Goal: Task Accomplishment & Management: Manage account settings

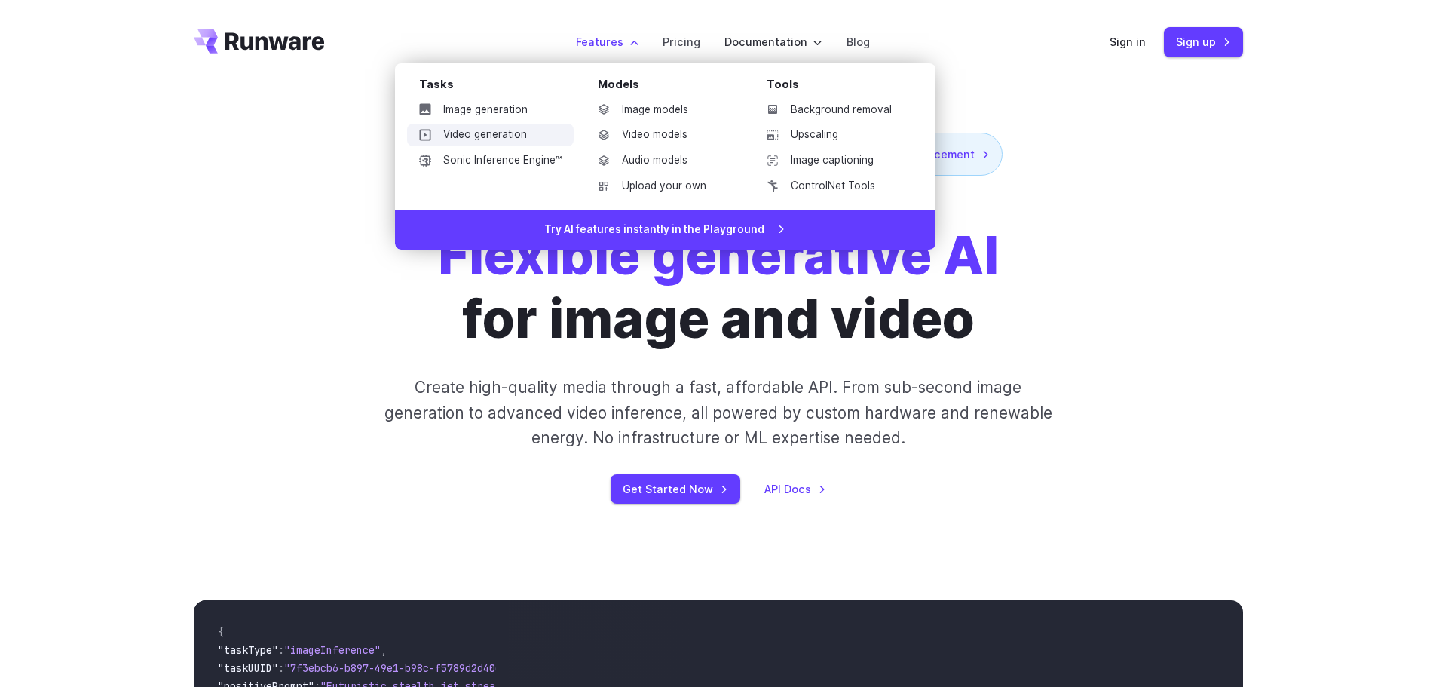
click at [488, 132] on link "Video generation" at bounding box center [490, 135] width 167 height 23
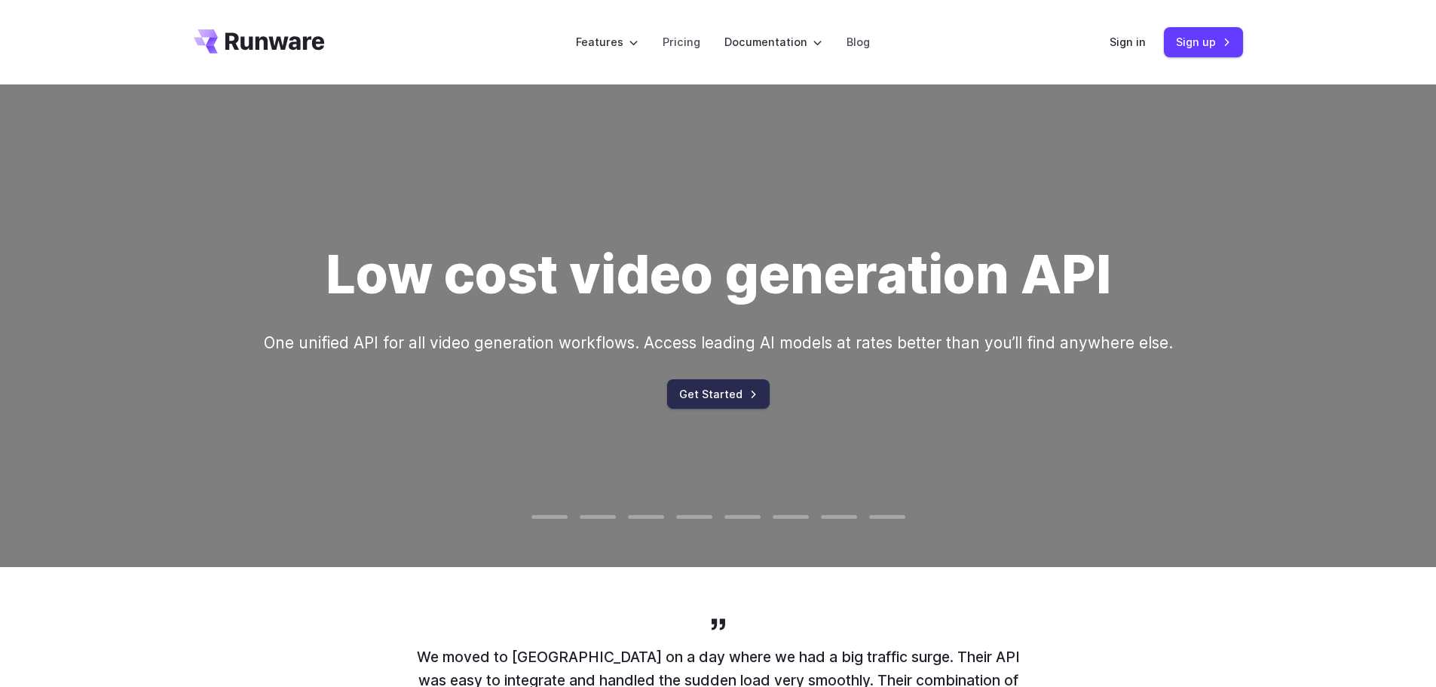
click at [718, 397] on link "Get Started" at bounding box center [718, 393] width 103 height 29
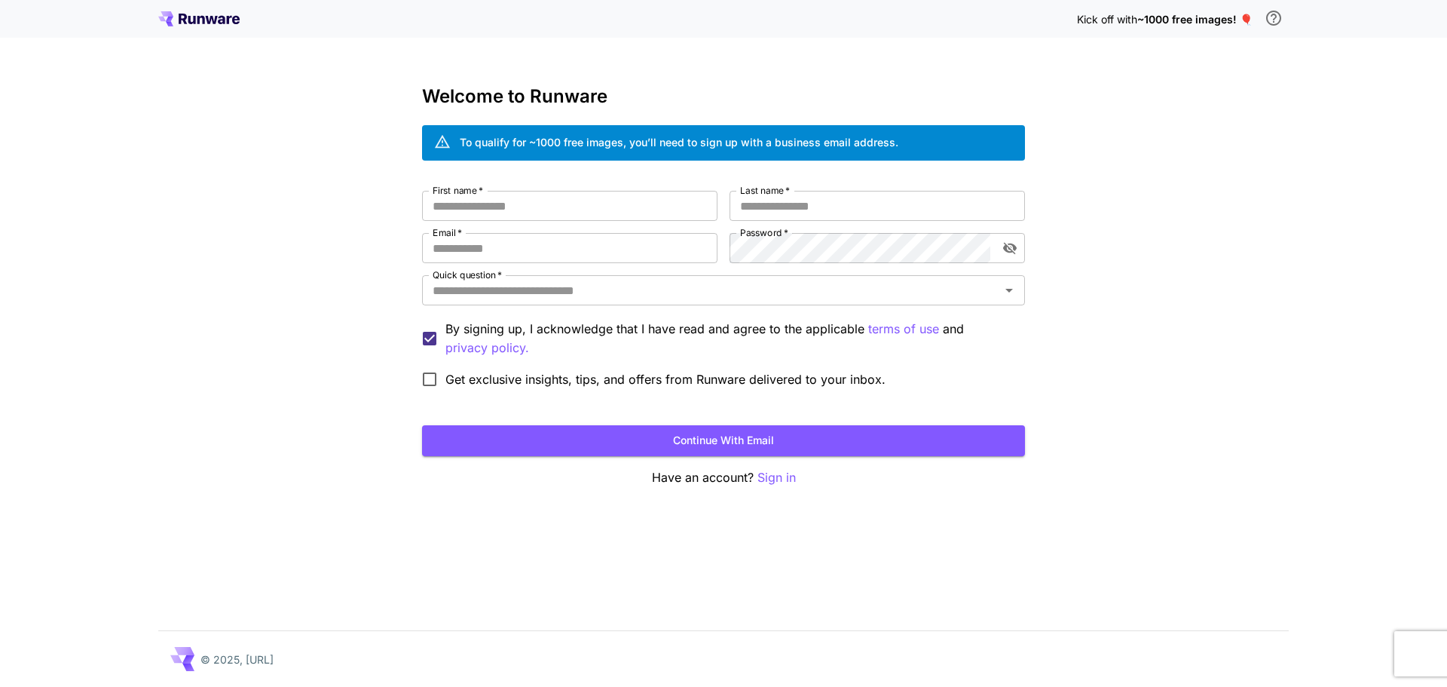
click at [1294, 155] on div "Kick off with ~1000 free images! 🎈 Welcome to Runware To qualify for ~1000 free…" at bounding box center [723, 343] width 1447 height 687
click at [521, 203] on input "First name   *" at bounding box center [570, 206] width 296 height 30
type input "******"
click at [791, 209] on input "Last name   *" at bounding box center [878, 206] width 296 height 30
type input "*******"
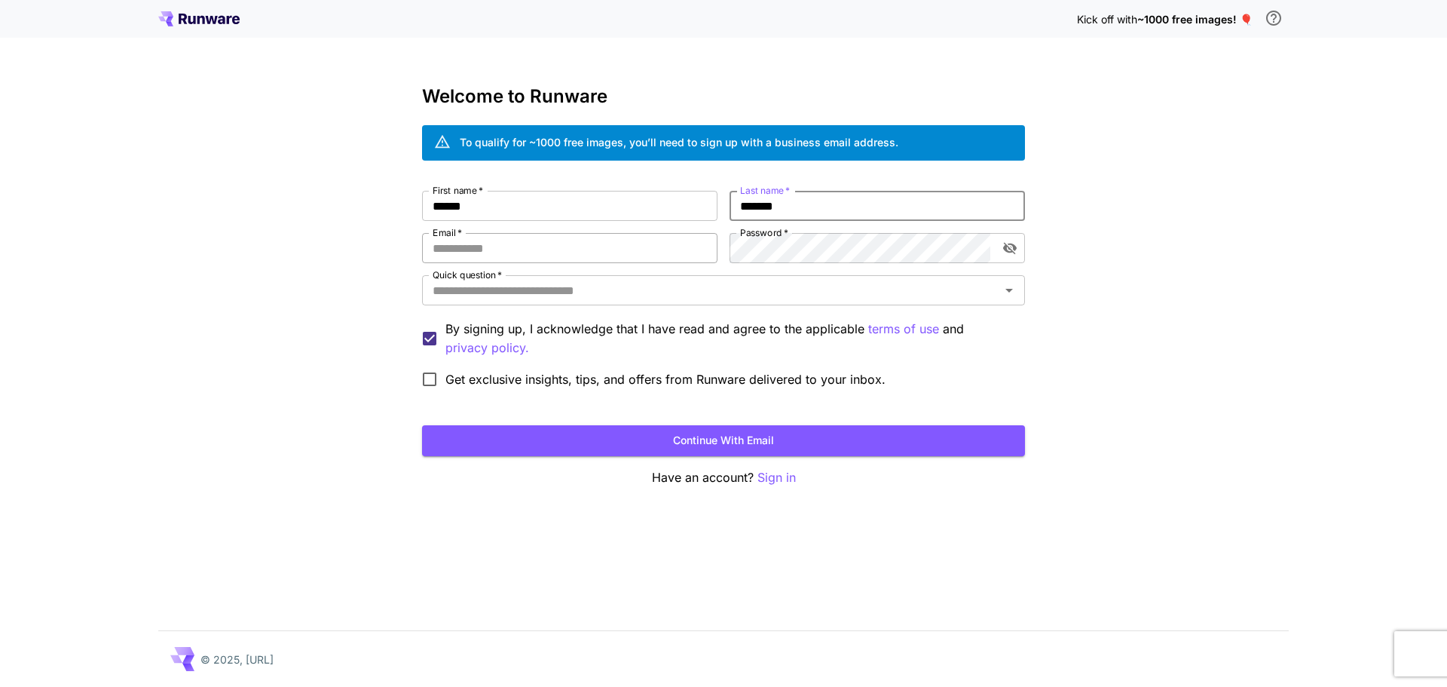
click at [535, 248] on input "Email   *" at bounding box center [570, 248] width 296 height 30
paste input "**********"
type input "**********"
click at [1288, 308] on div "**********" at bounding box center [723, 343] width 1447 height 687
click at [1012, 251] on icon "toggle password visibility" at bounding box center [1010, 249] width 14 height 12
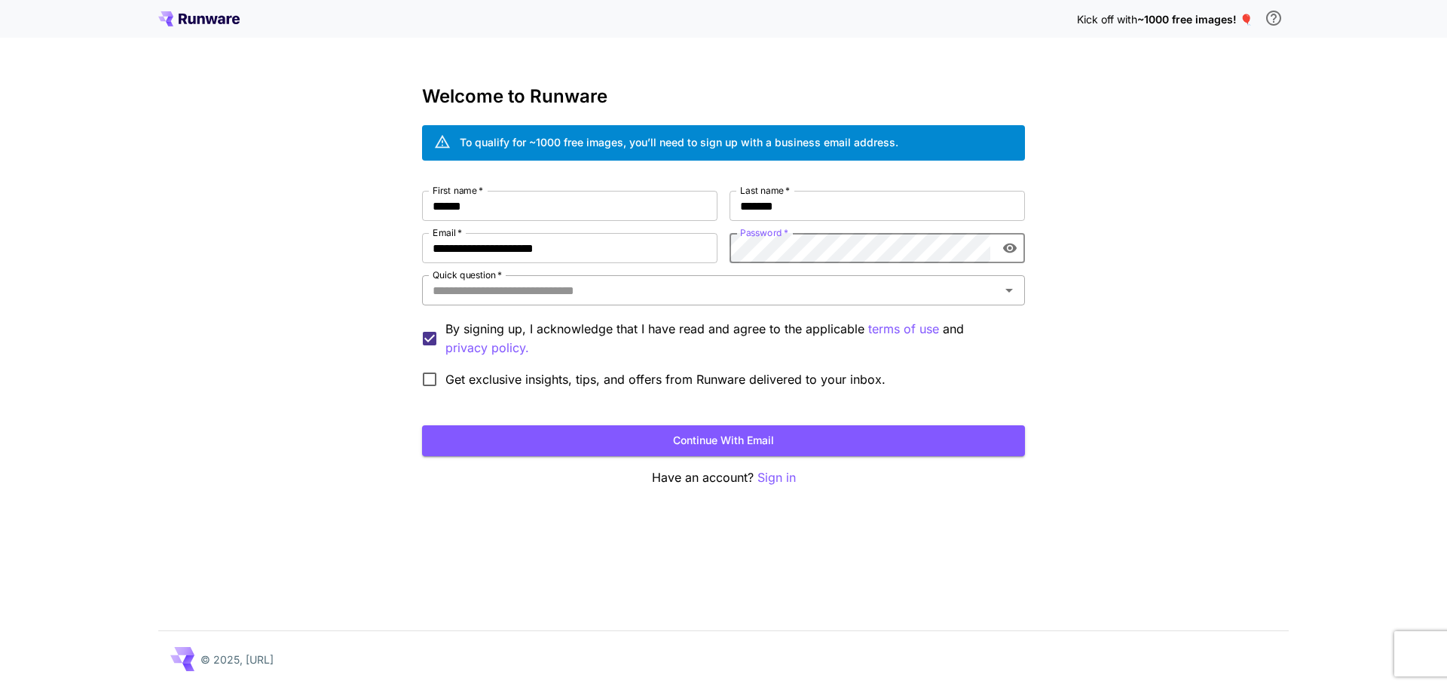
click at [515, 294] on input "Quick question   *" at bounding box center [711, 290] width 569 height 21
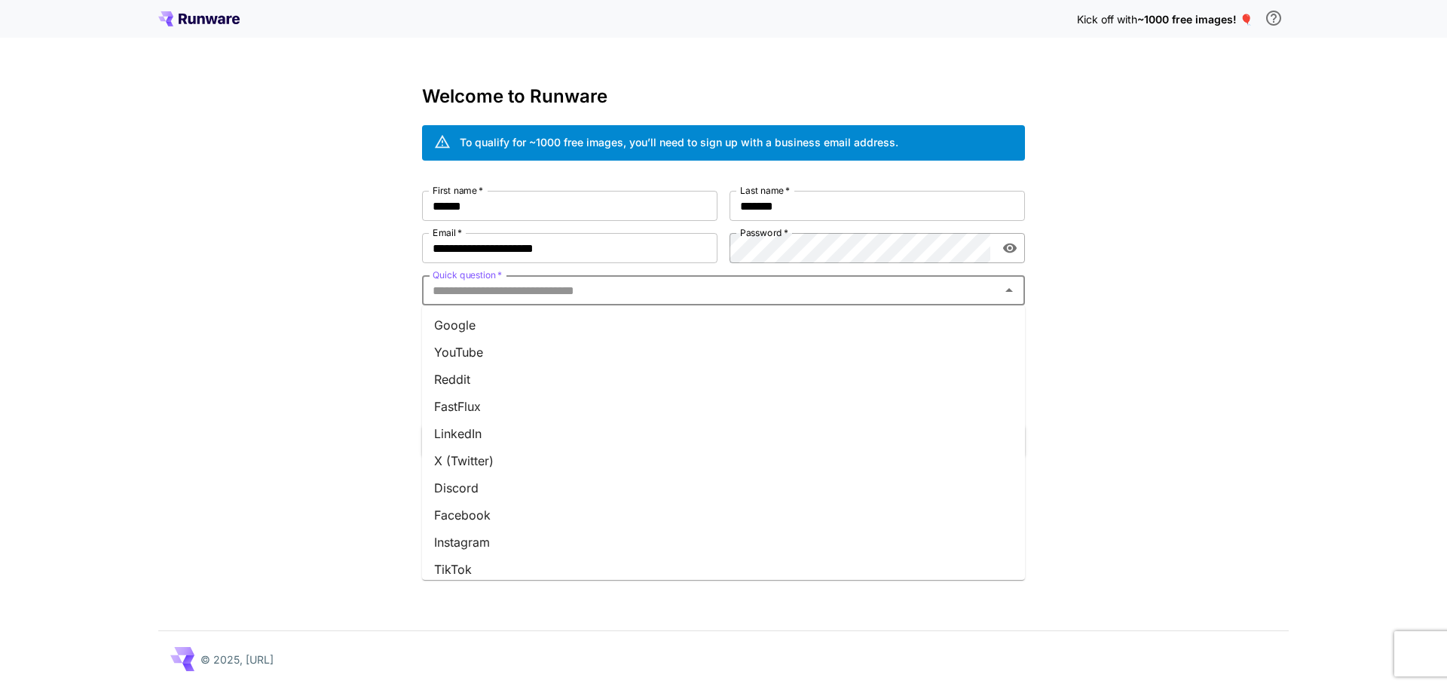
click at [501, 344] on li "YouTube" at bounding box center [723, 352] width 603 height 27
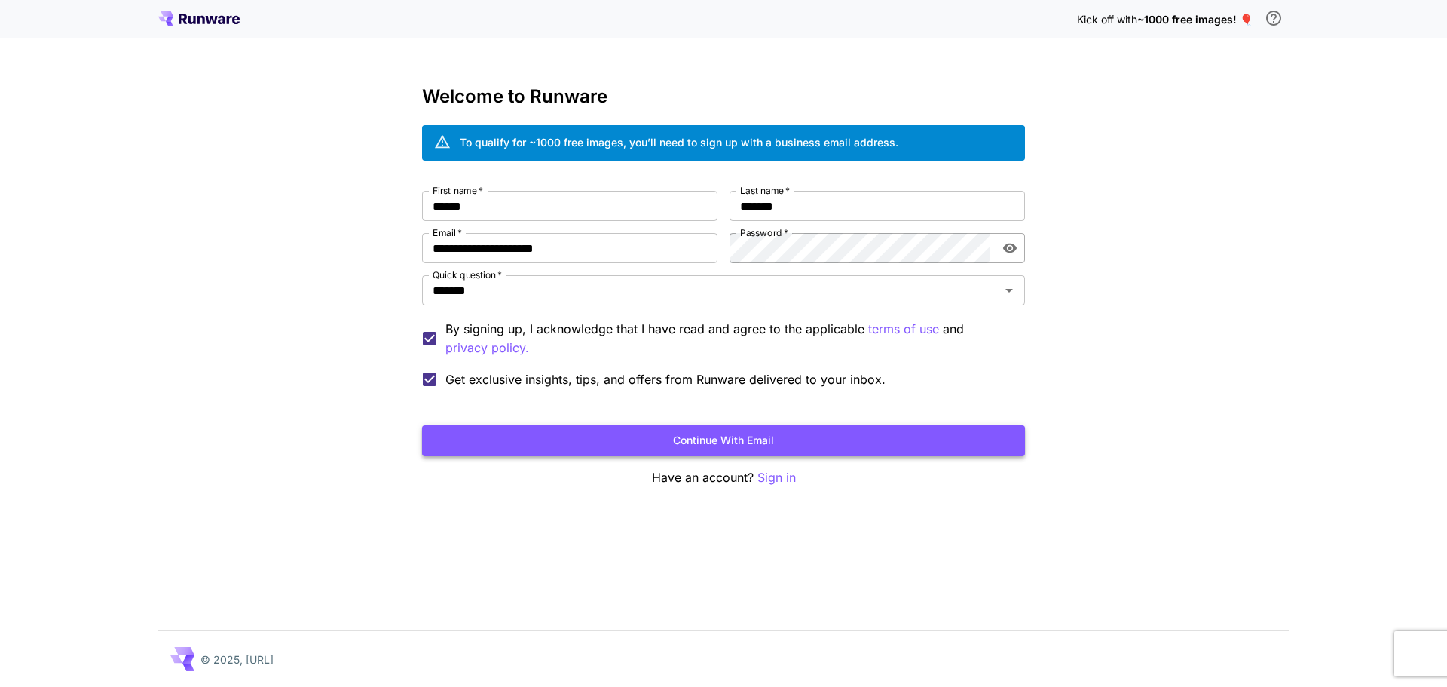
click at [755, 434] on button "Continue with email" at bounding box center [723, 440] width 603 height 31
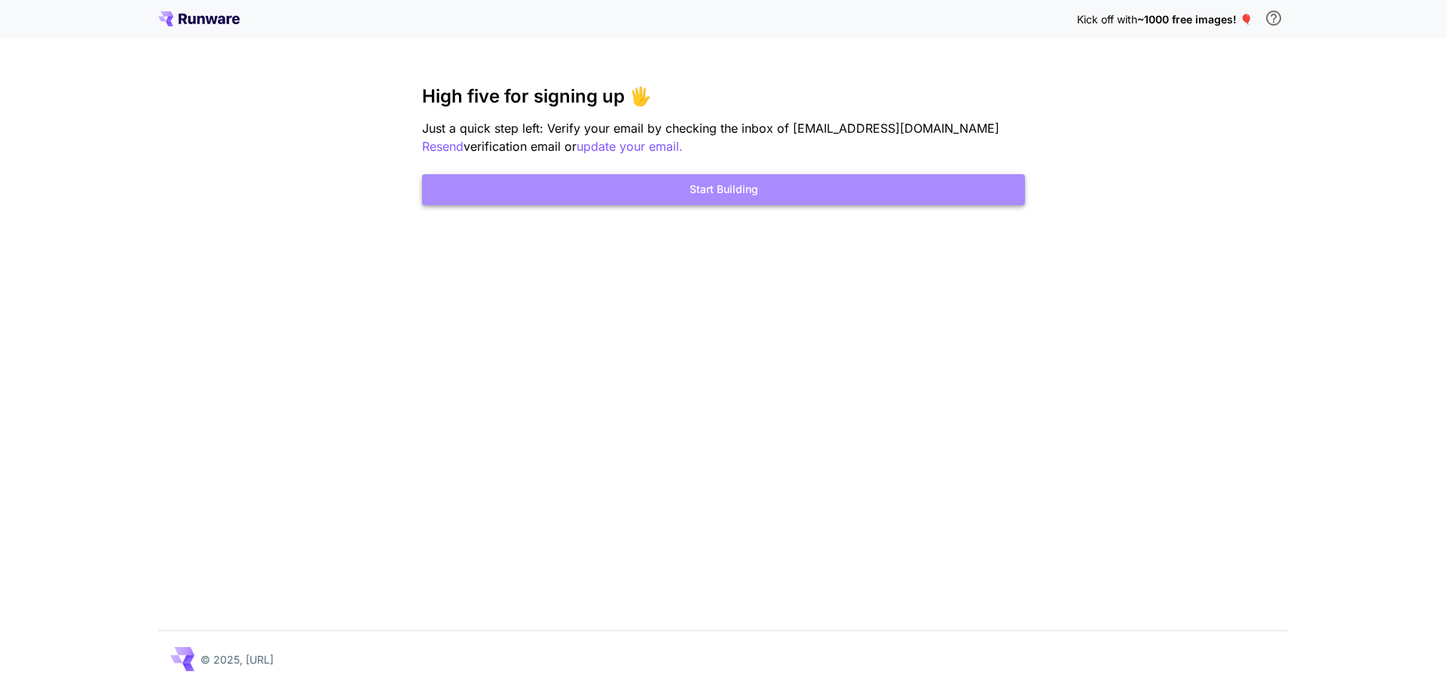
click at [799, 188] on button "Start Building" at bounding box center [723, 189] width 603 height 31
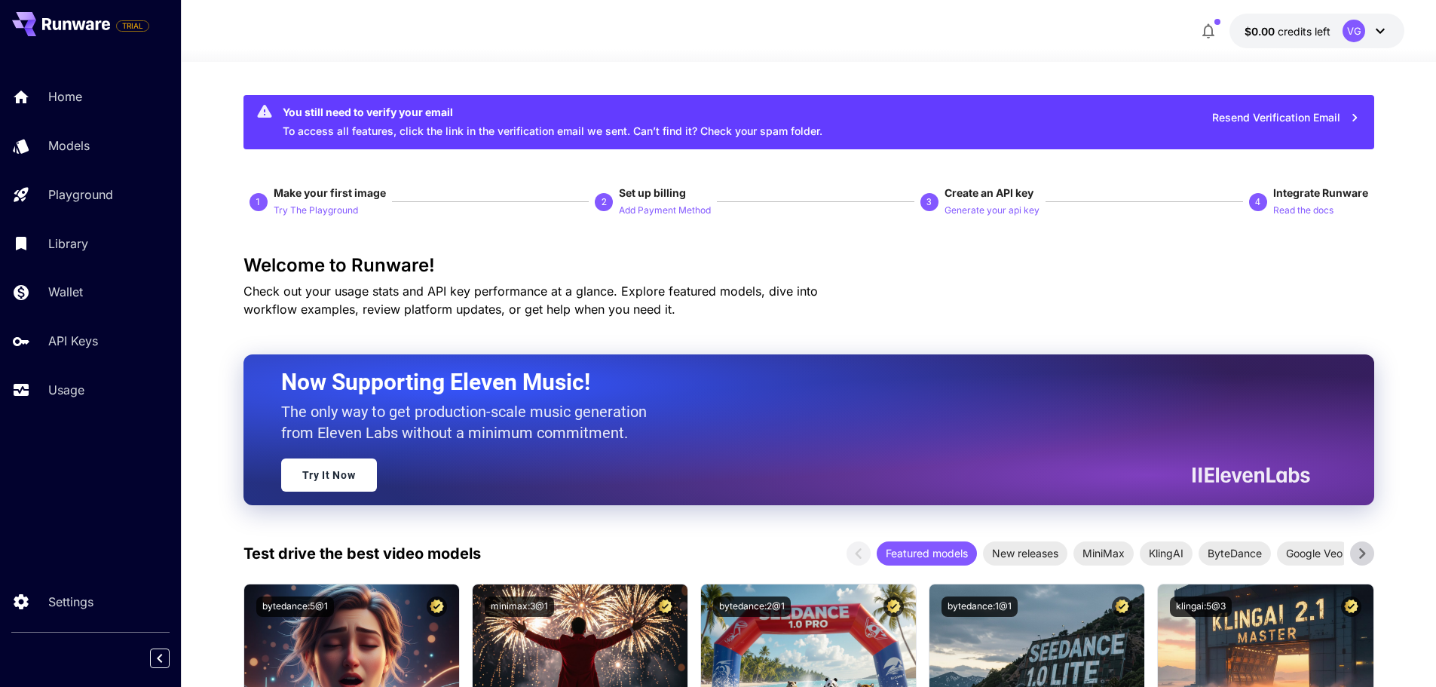
click at [1371, 29] on icon at bounding box center [1380, 31] width 18 height 18
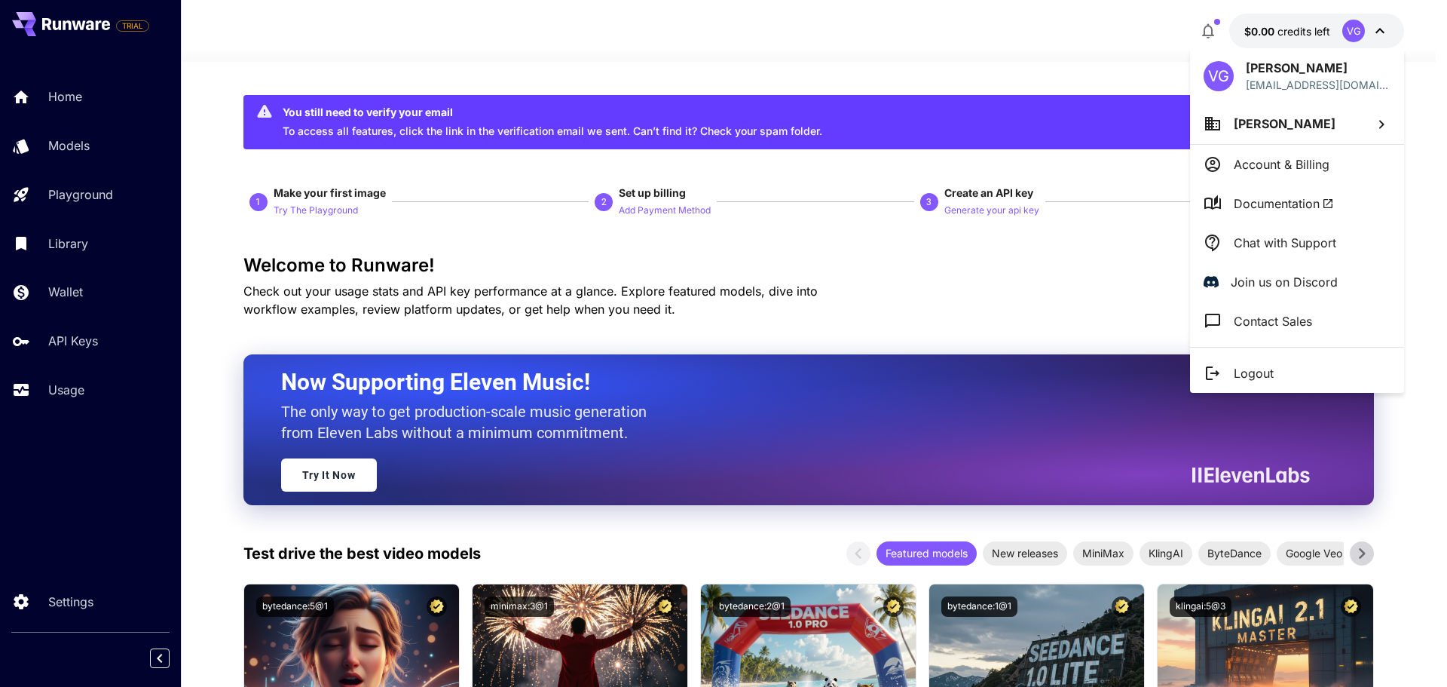
click at [1374, 29] on div at bounding box center [723, 343] width 1447 height 687
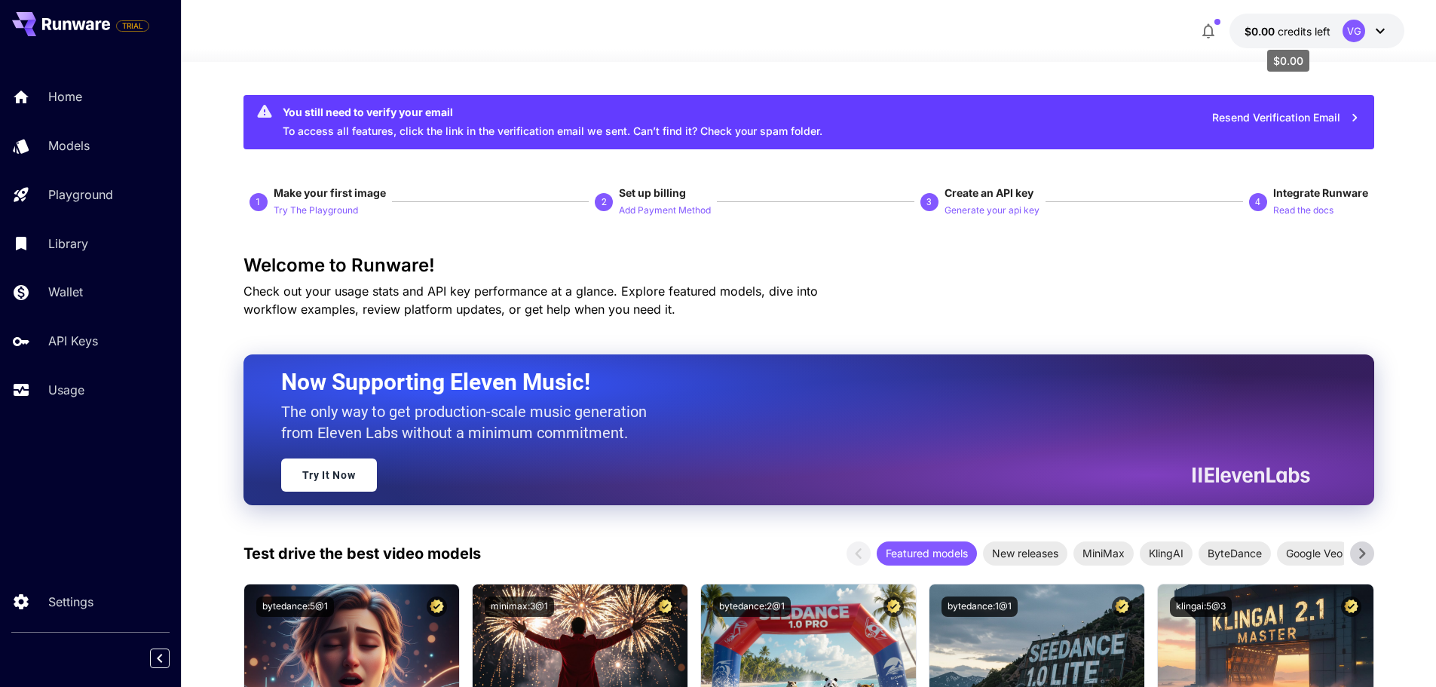
click at [1267, 25] on span "$0.00" at bounding box center [1261, 31] width 33 height 13
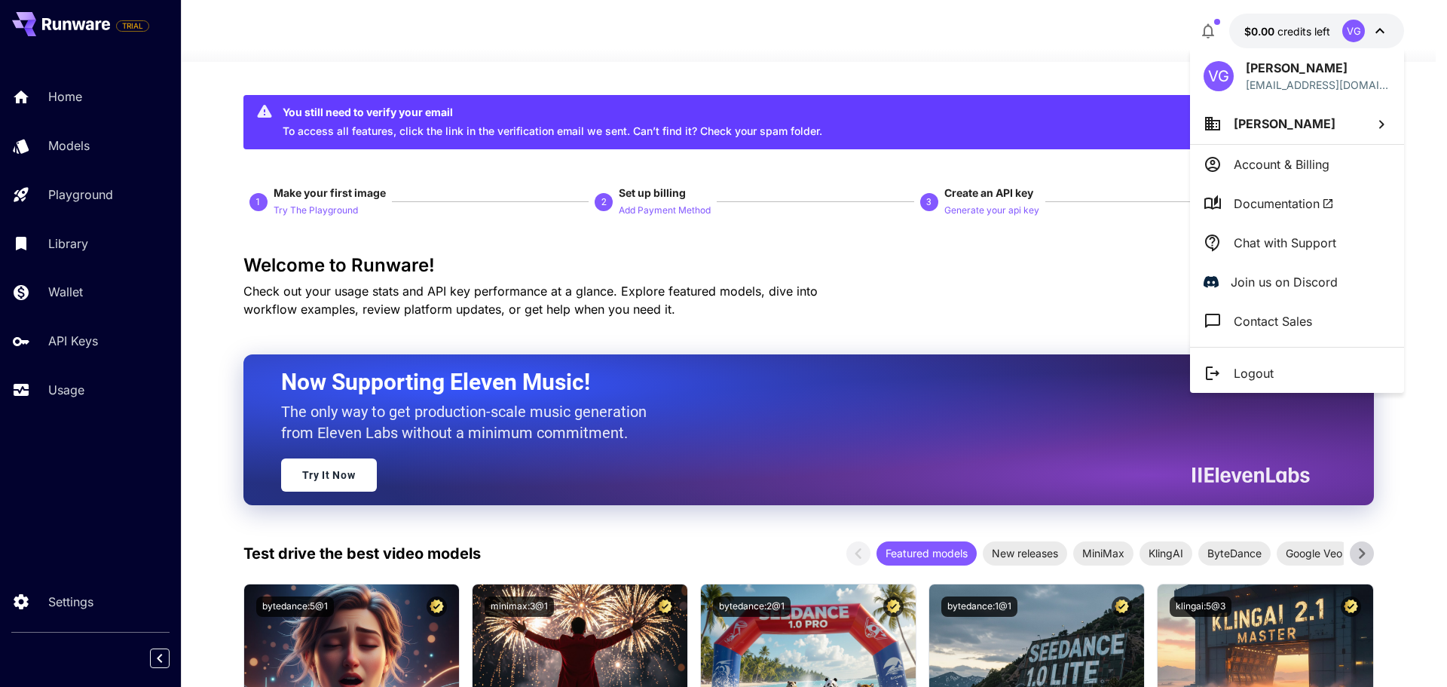
click at [1267, 23] on div at bounding box center [723, 343] width 1447 height 687
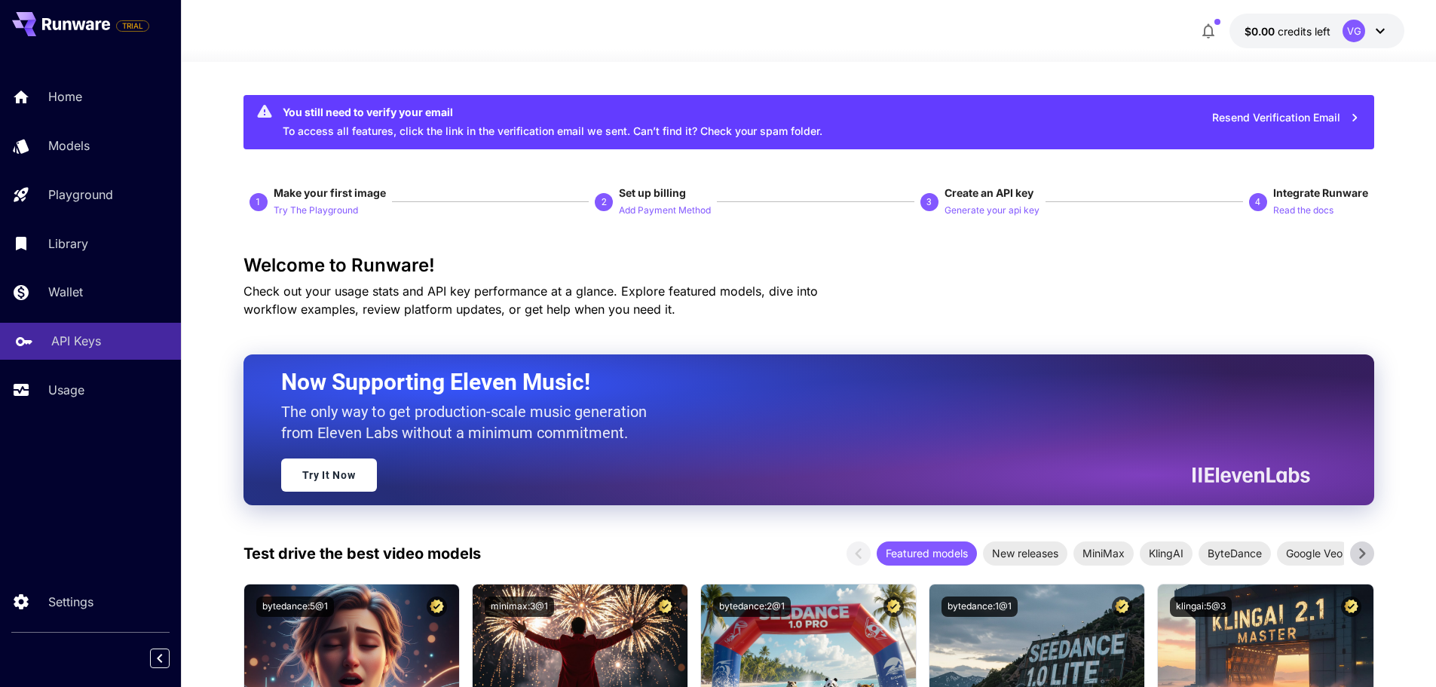
click at [65, 335] on p "API Keys" at bounding box center [76, 341] width 50 height 18
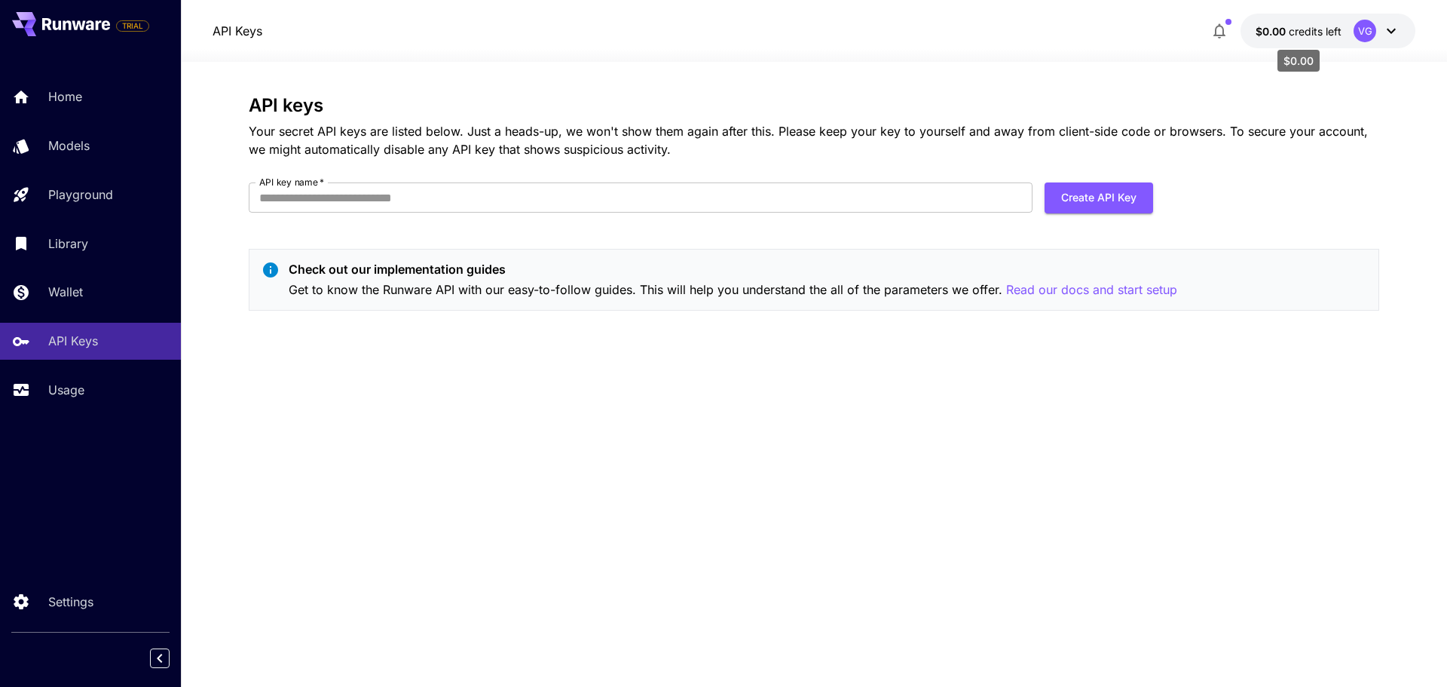
click at [1304, 29] on span "credits left" at bounding box center [1315, 31] width 53 height 13
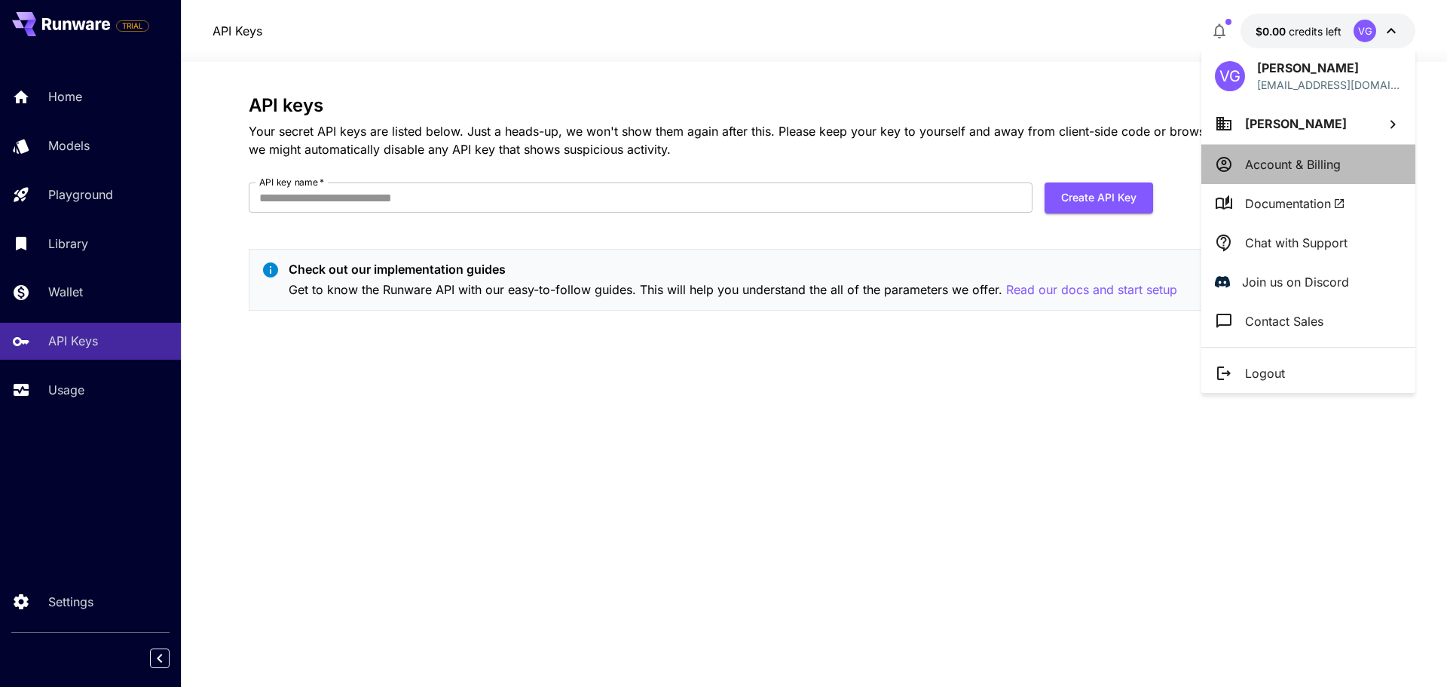
click at [1303, 152] on li "Account & Billing" at bounding box center [1309, 164] width 214 height 39
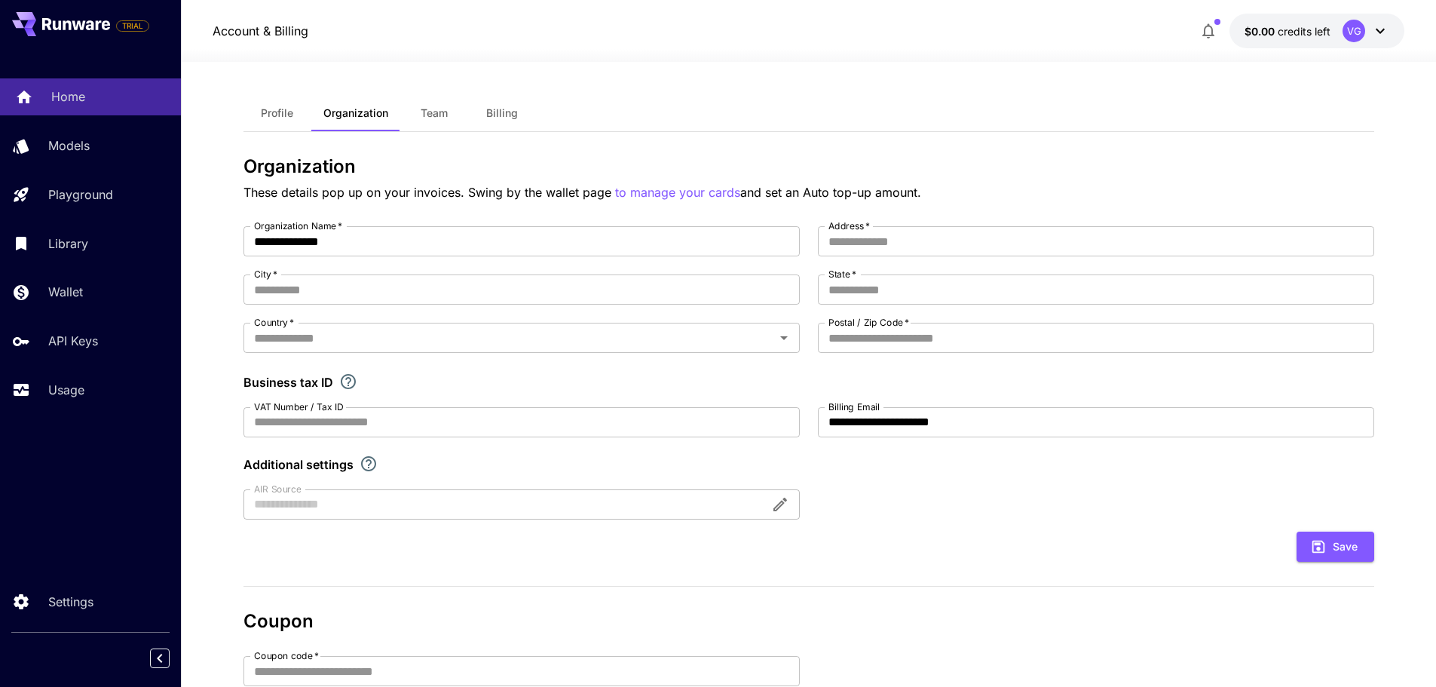
click at [74, 99] on p "Home" at bounding box center [68, 96] width 34 height 18
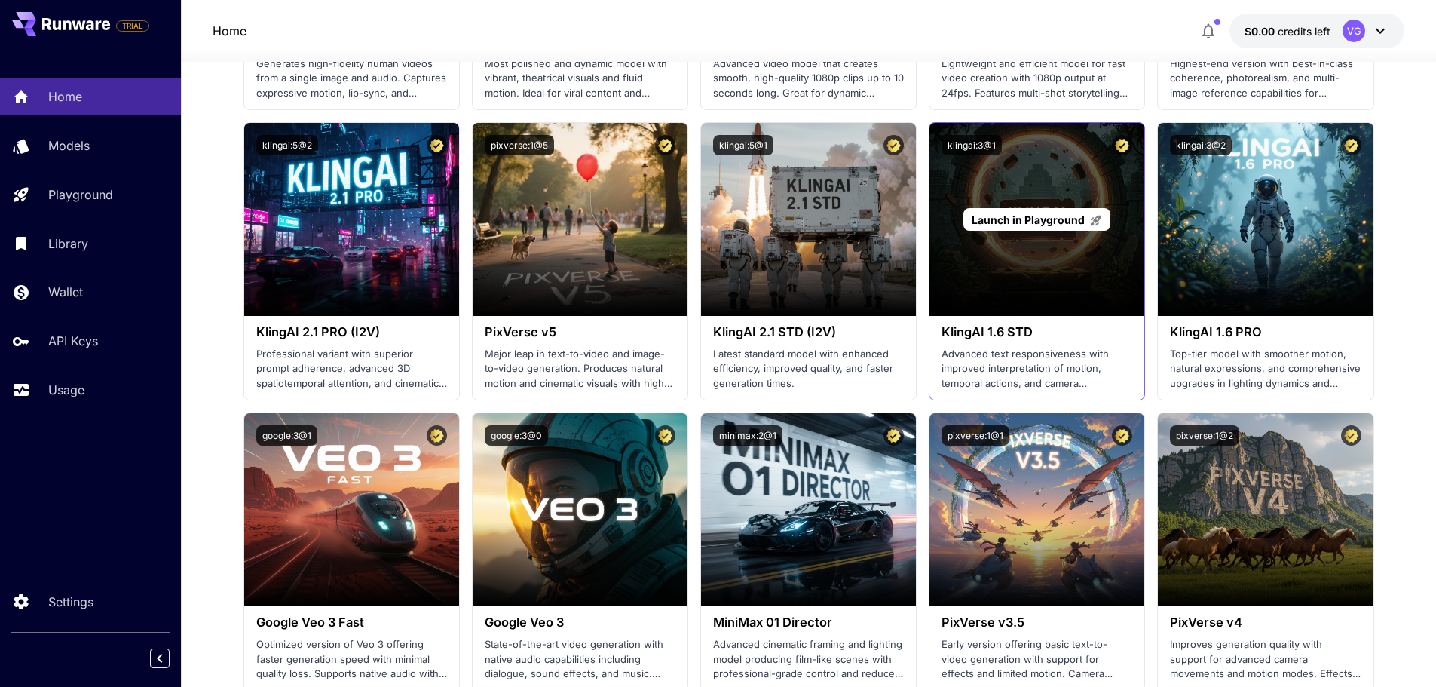
scroll to position [754, 0]
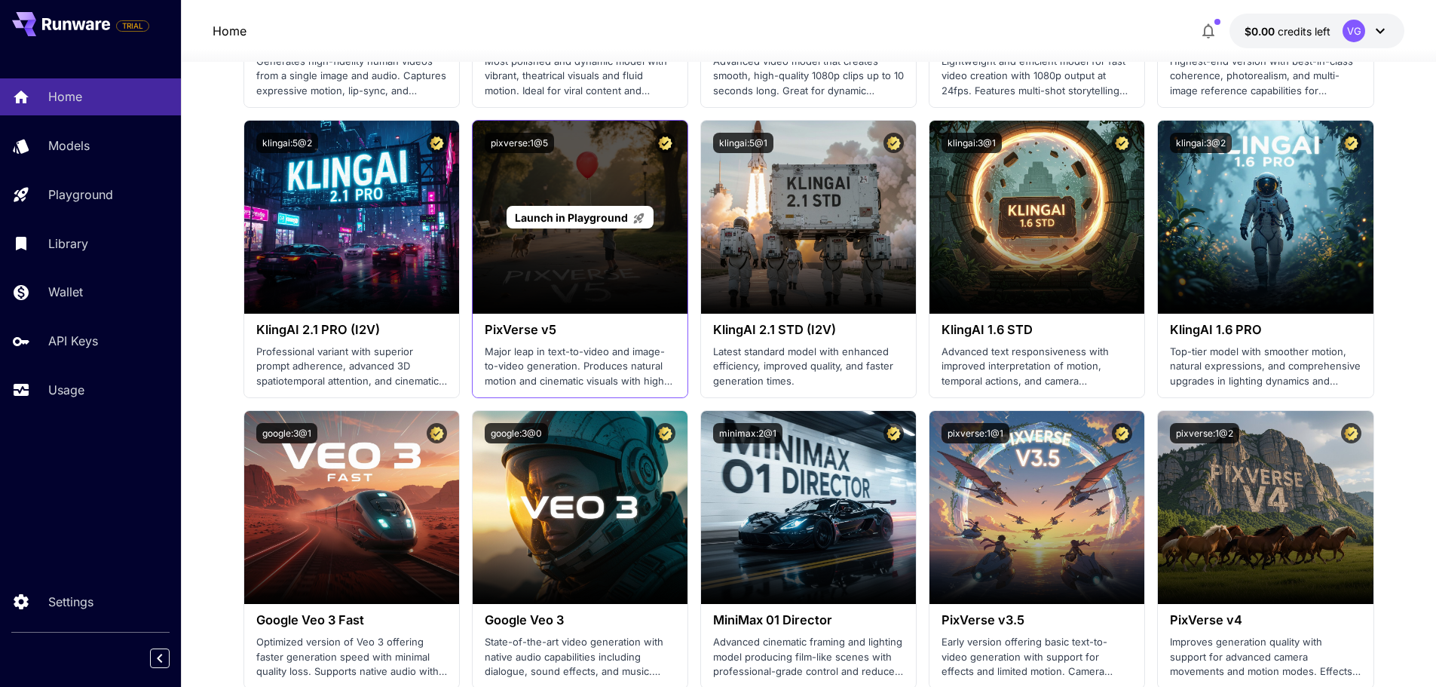
click at [573, 305] on div "Launch in Playground" at bounding box center [580, 217] width 215 height 193
click at [567, 210] on p "Launch in Playground" at bounding box center [580, 218] width 130 height 16
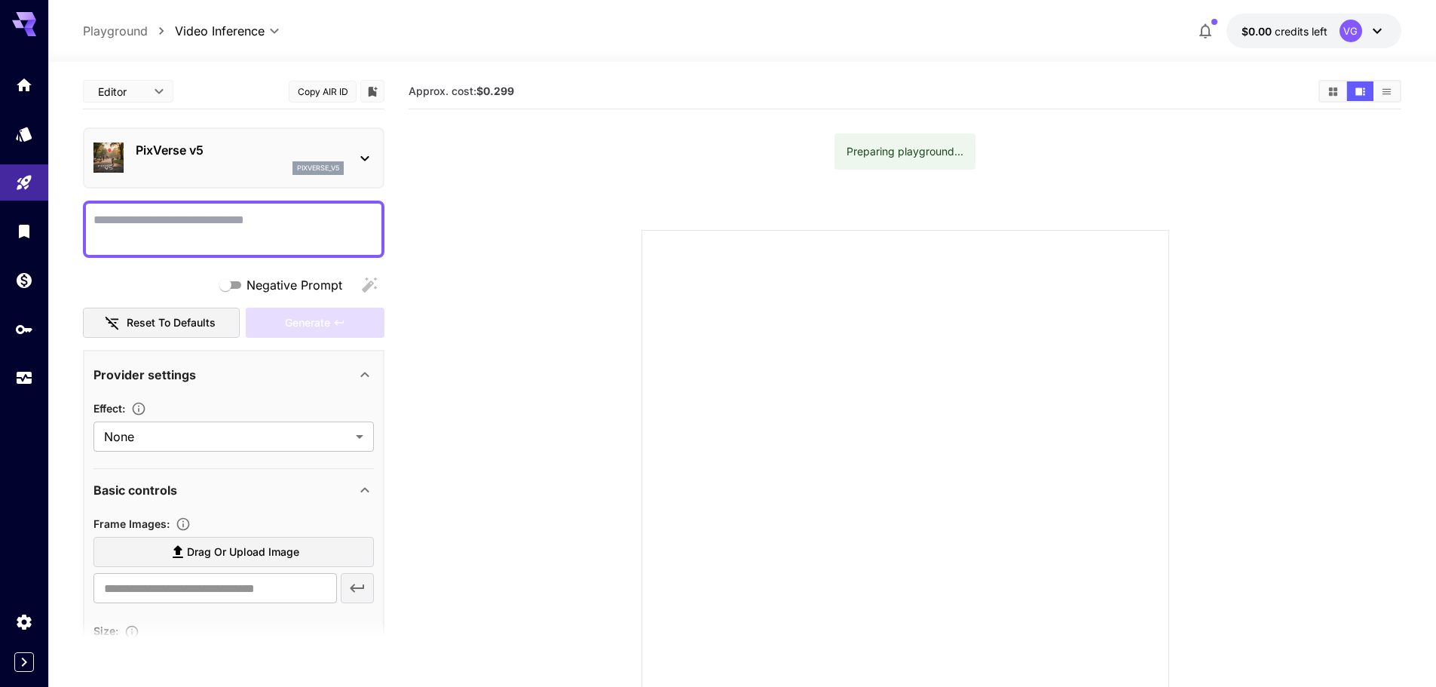
click at [24, 23] on icon at bounding box center [24, 24] width 24 height 24
click at [23, 618] on icon "Settings" at bounding box center [25, 617] width 14 height 15
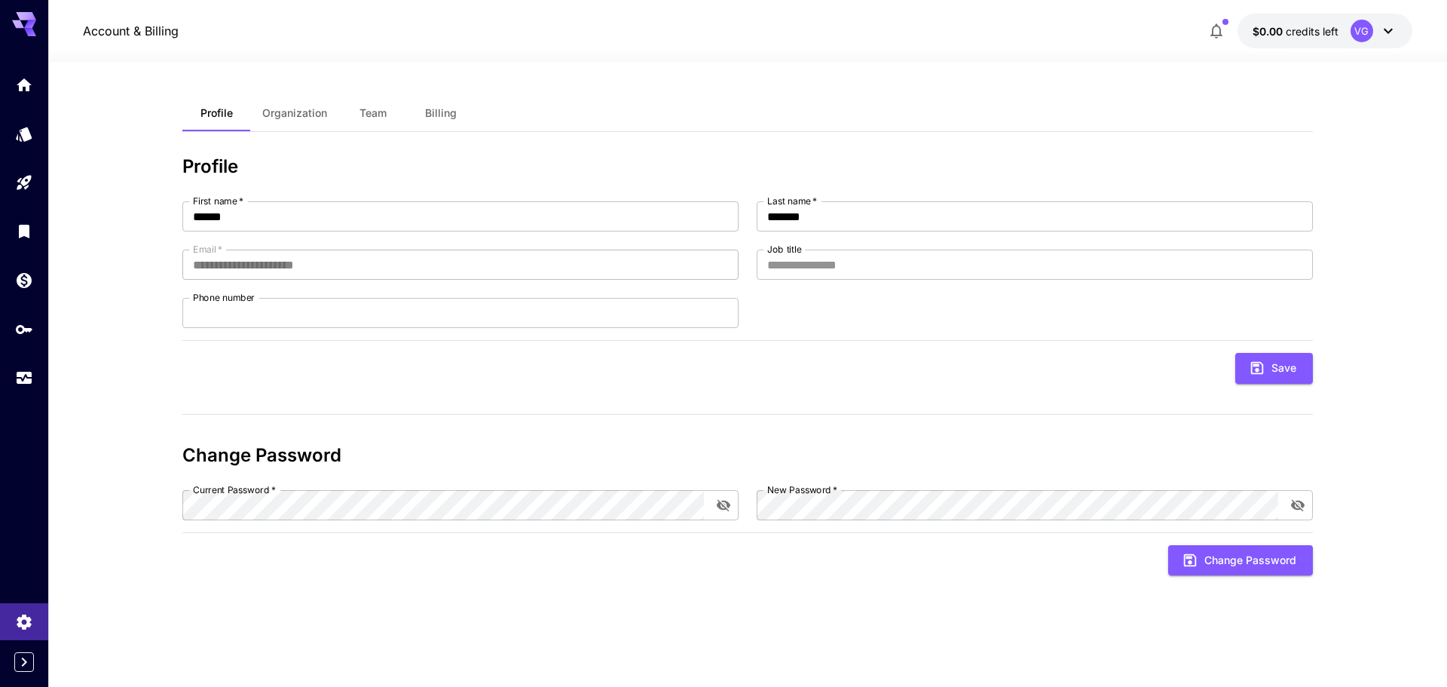
click at [302, 109] on span "Organization" at bounding box center [294, 113] width 65 height 14
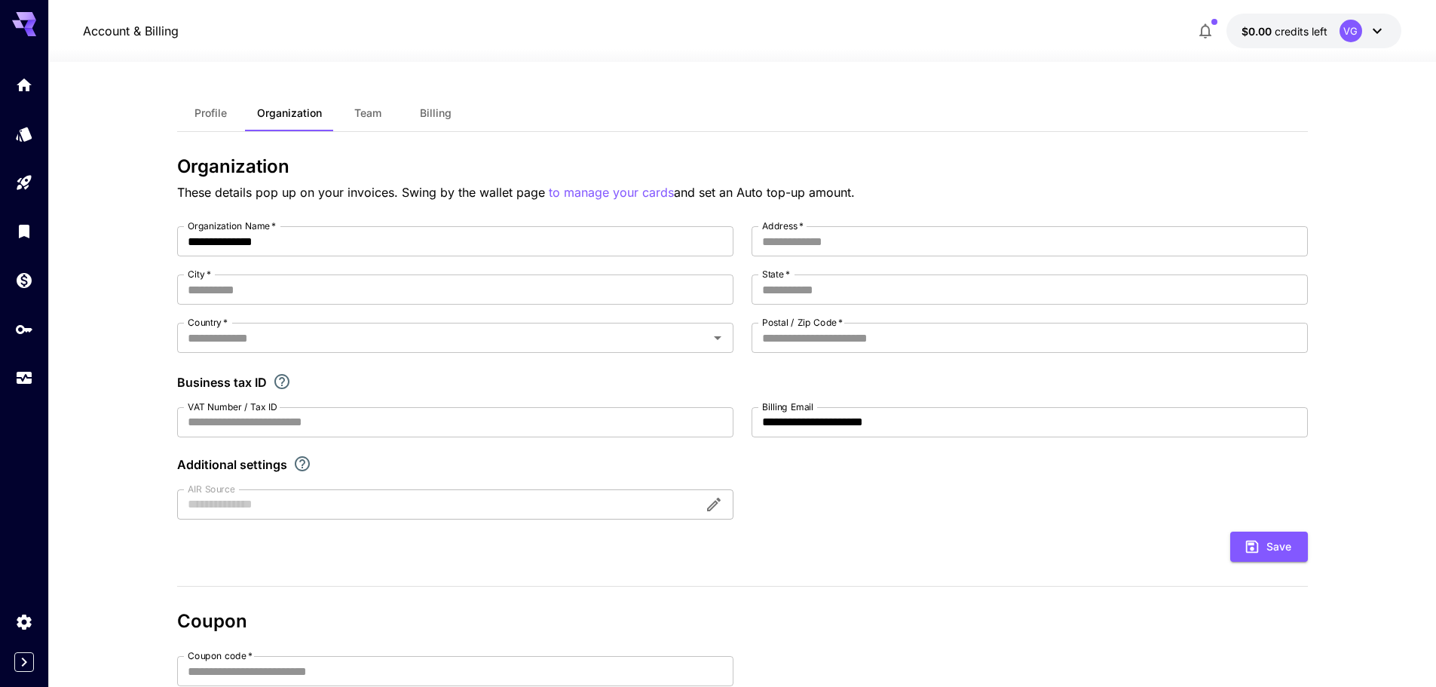
click at [215, 117] on span "Profile" at bounding box center [211, 113] width 32 height 14
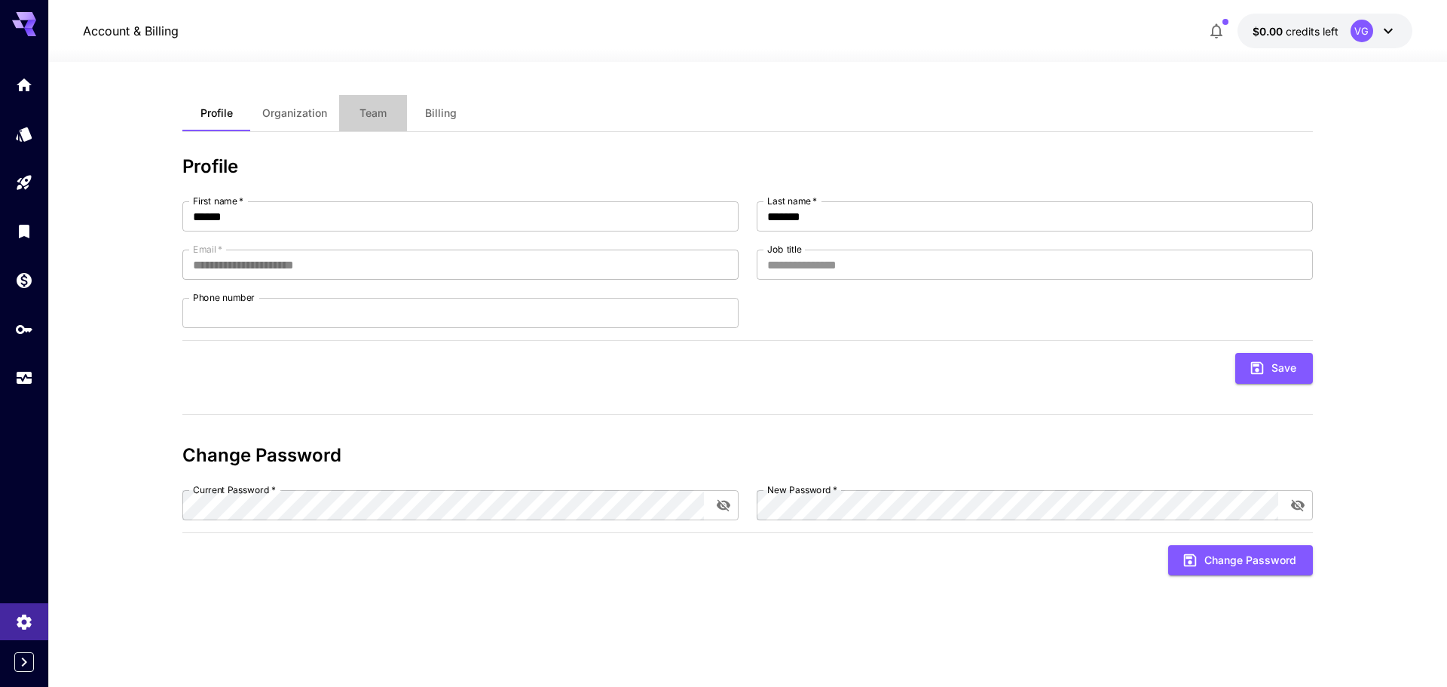
click at [371, 113] on span "Team" at bounding box center [373, 113] width 27 height 14
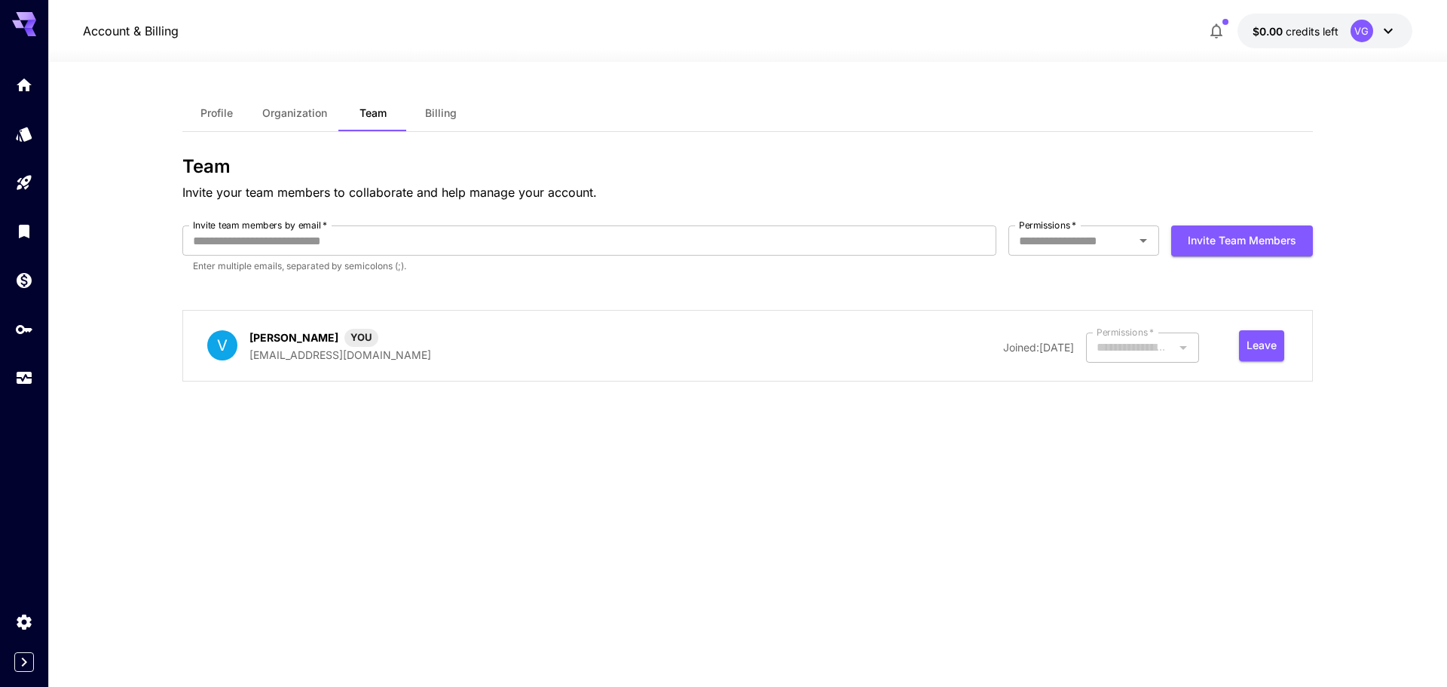
click at [449, 114] on span "Billing" at bounding box center [441, 113] width 32 height 14
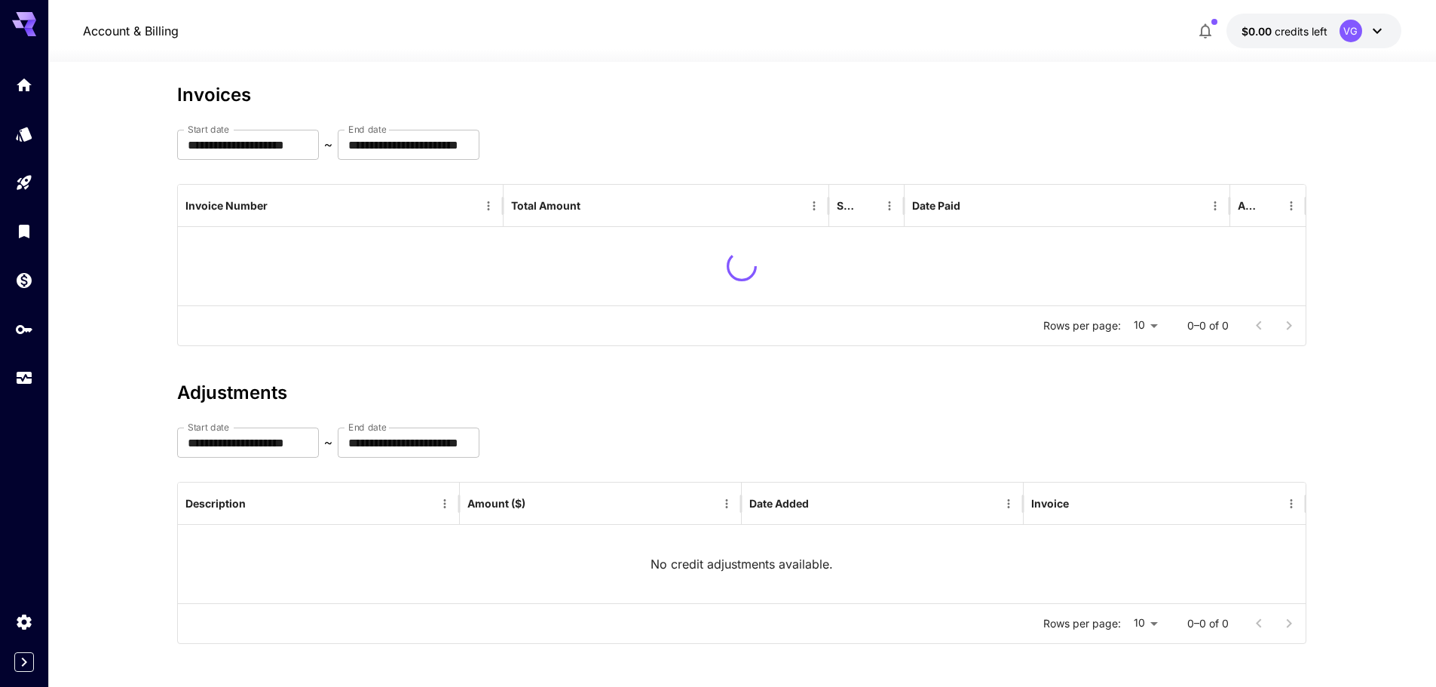
scroll to position [74, 0]
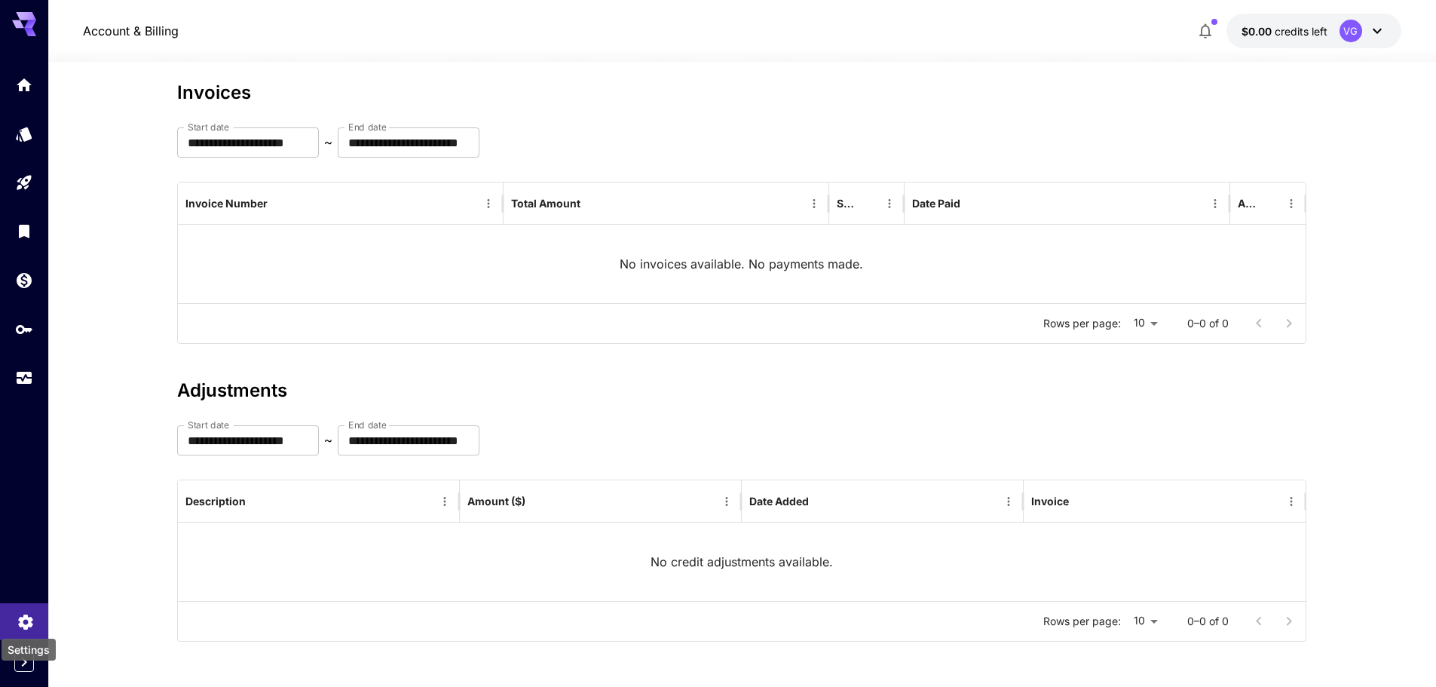
click at [34, 616] on icon "Settings" at bounding box center [26, 620] width 18 height 18
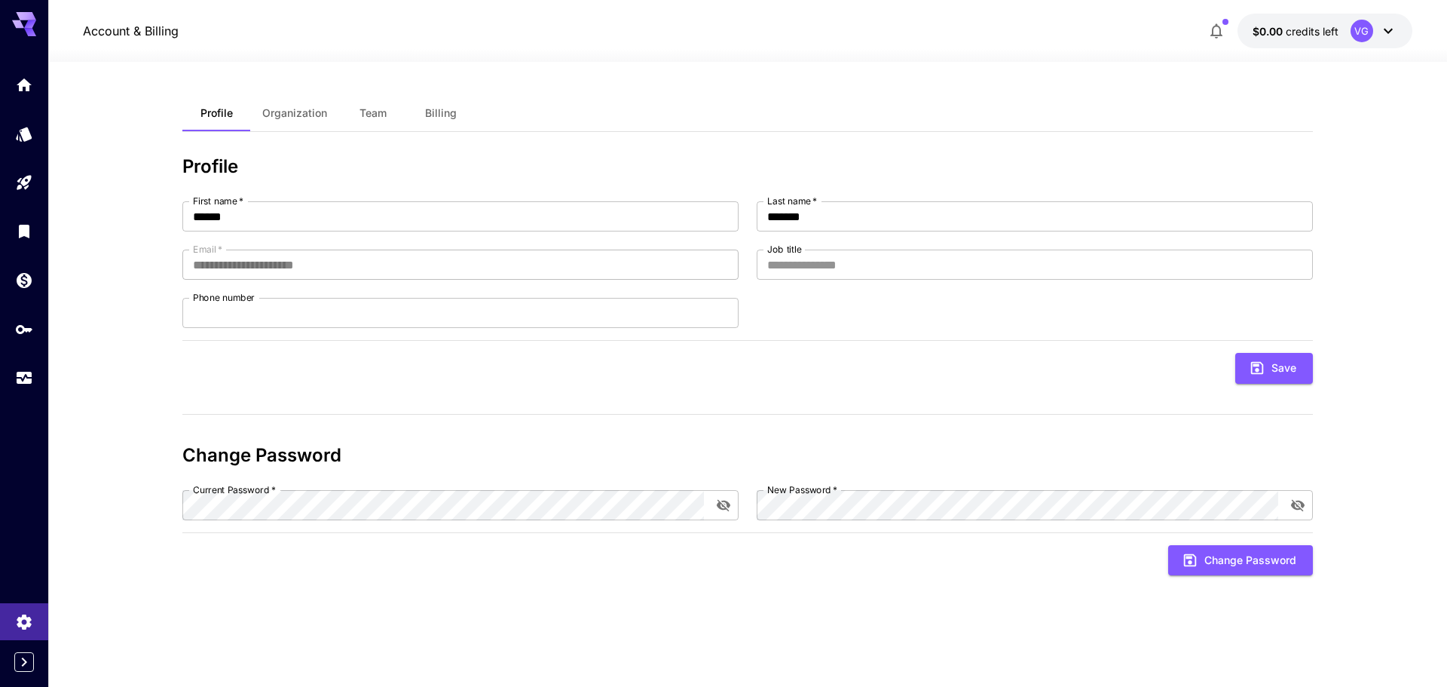
click at [1392, 20] on div "VG" at bounding box center [1374, 31] width 47 height 23
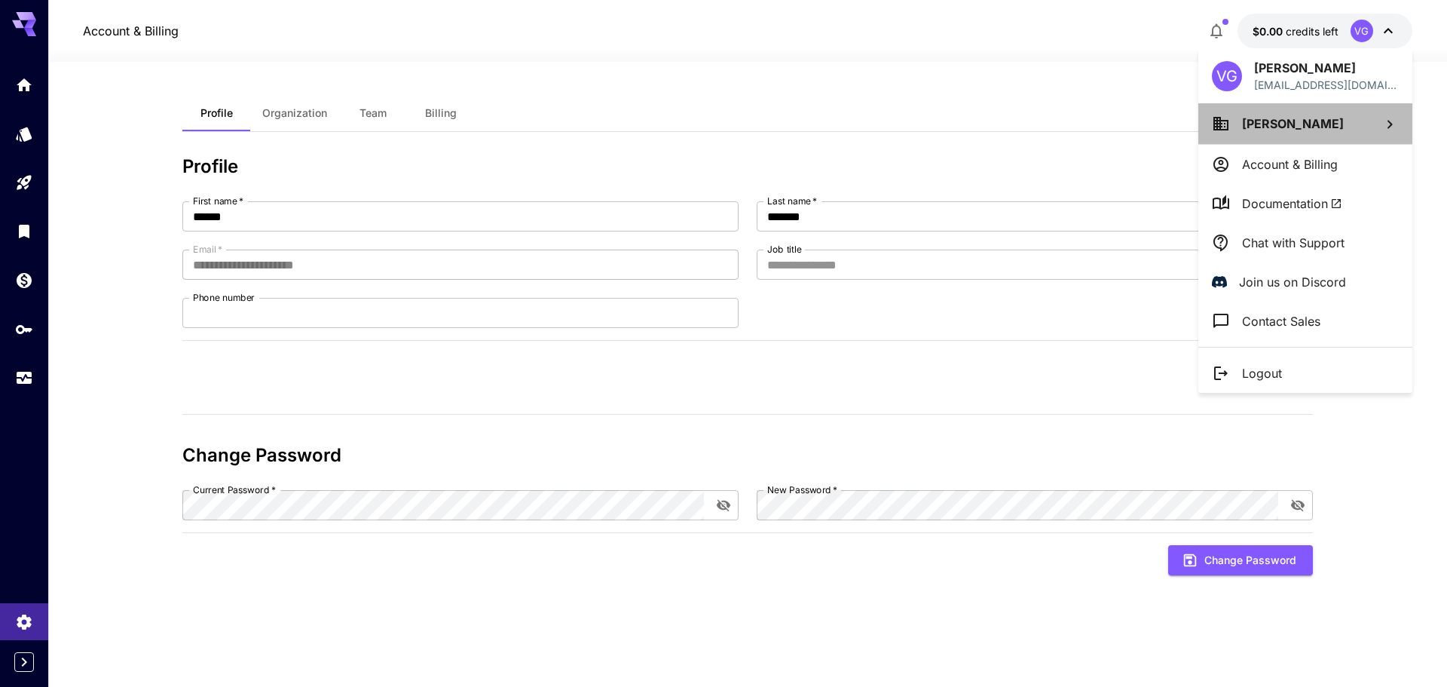
click at [1335, 126] on span "[PERSON_NAME]" at bounding box center [1293, 123] width 102 height 15
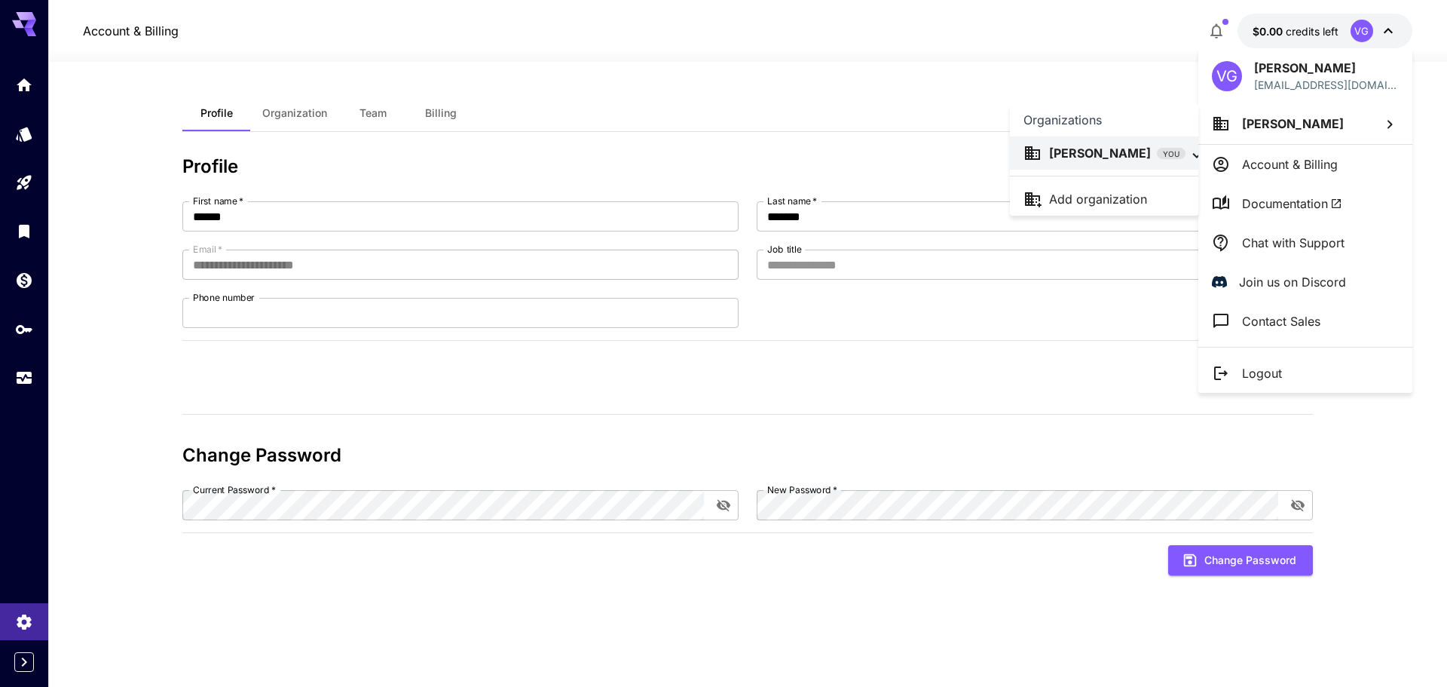
click at [1148, 161] on div "[PERSON_NAME] YOU" at bounding box center [1117, 153] width 136 height 18
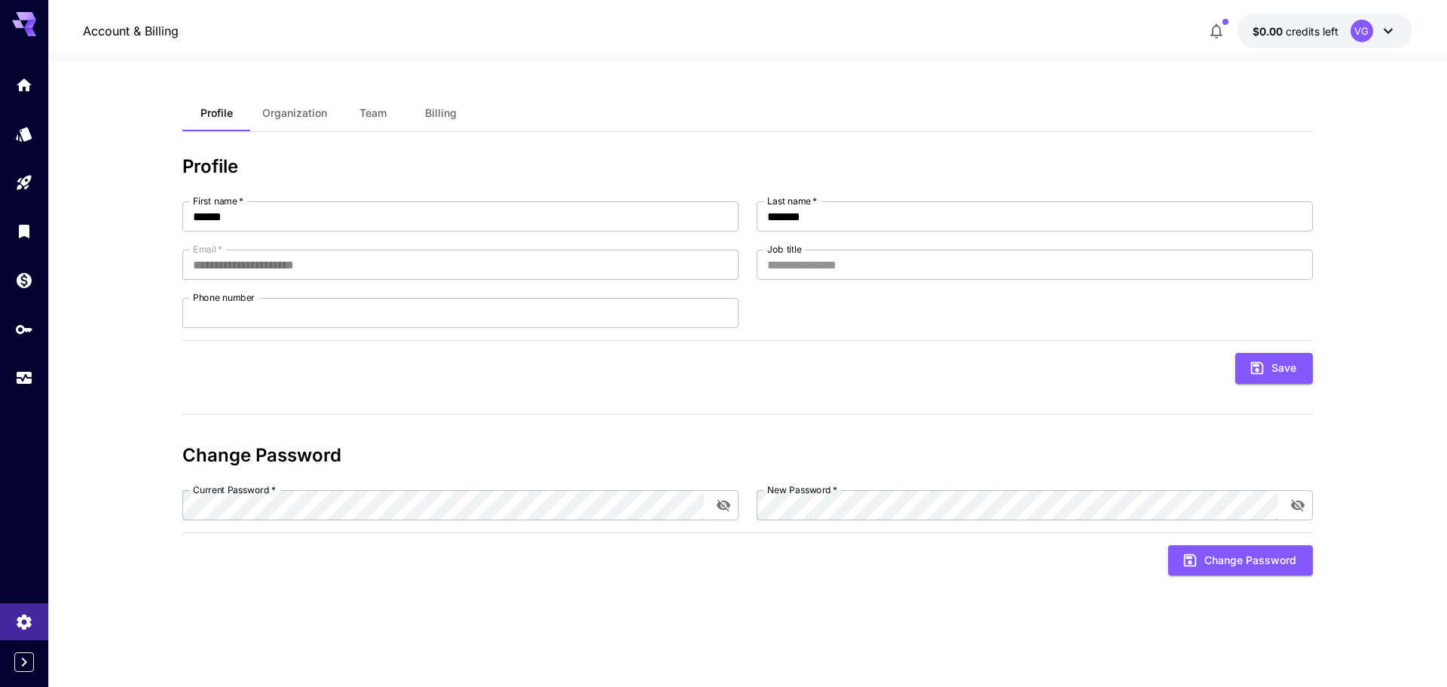
click at [1389, 34] on icon at bounding box center [1389, 31] width 18 height 18
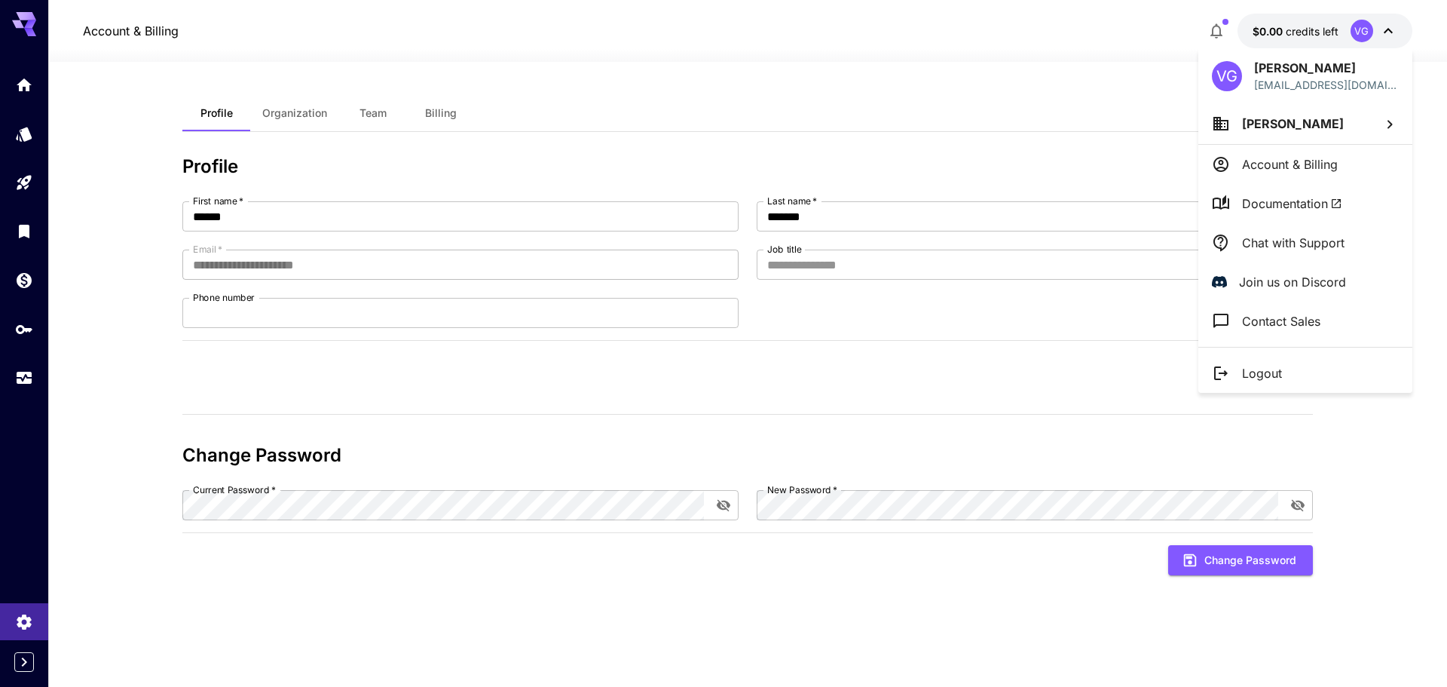
click at [1226, 75] on div "VG" at bounding box center [1227, 76] width 30 height 30
click at [1273, 162] on p "Account & Billing" at bounding box center [1290, 164] width 96 height 18
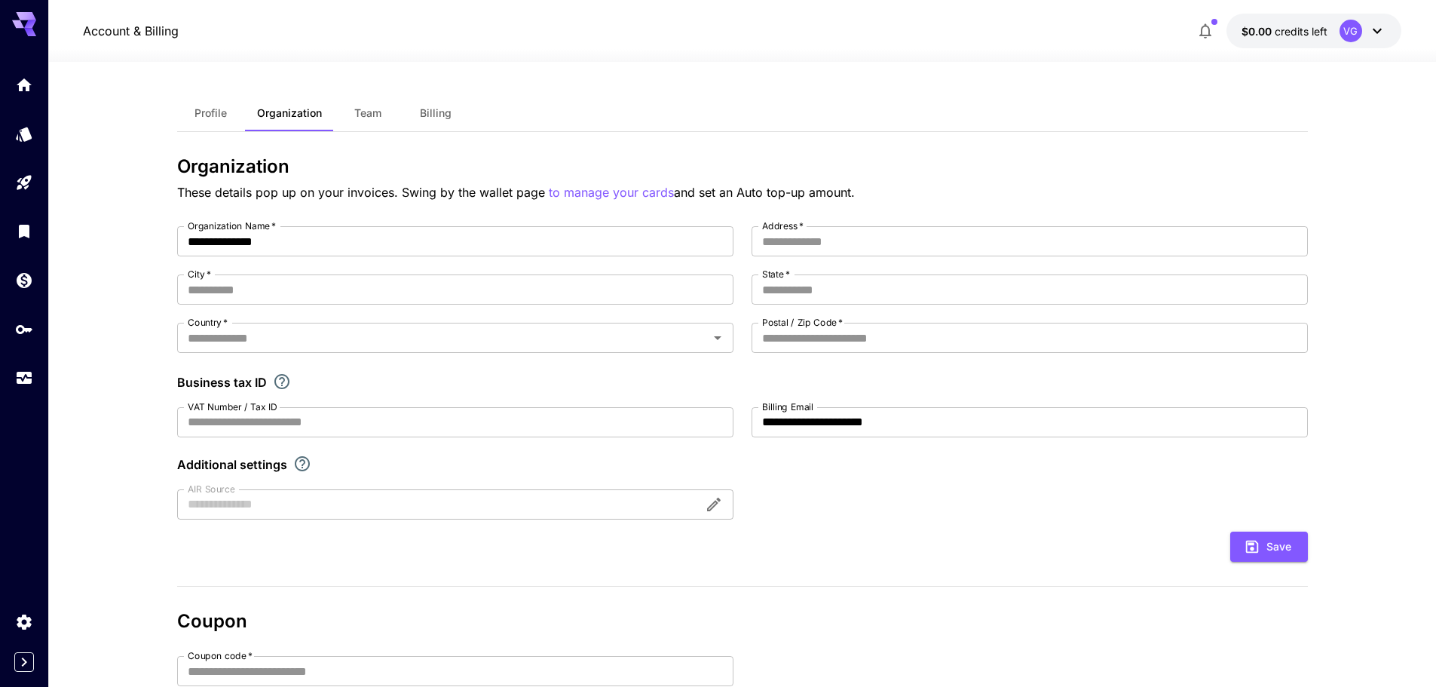
click at [371, 115] on span "Team" at bounding box center [367, 113] width 27 height 14
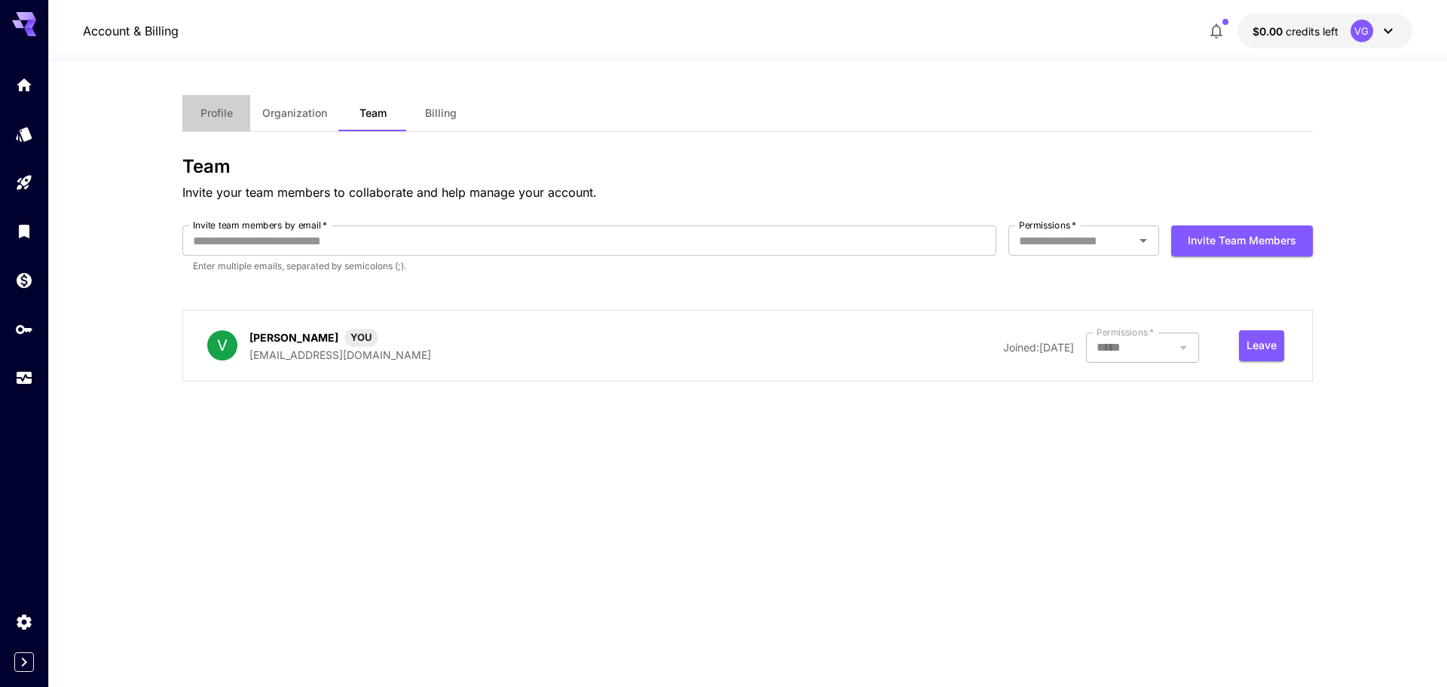
click at [210, 119] on span "Profile" at bounding box center [217, 113] width 32 height 14
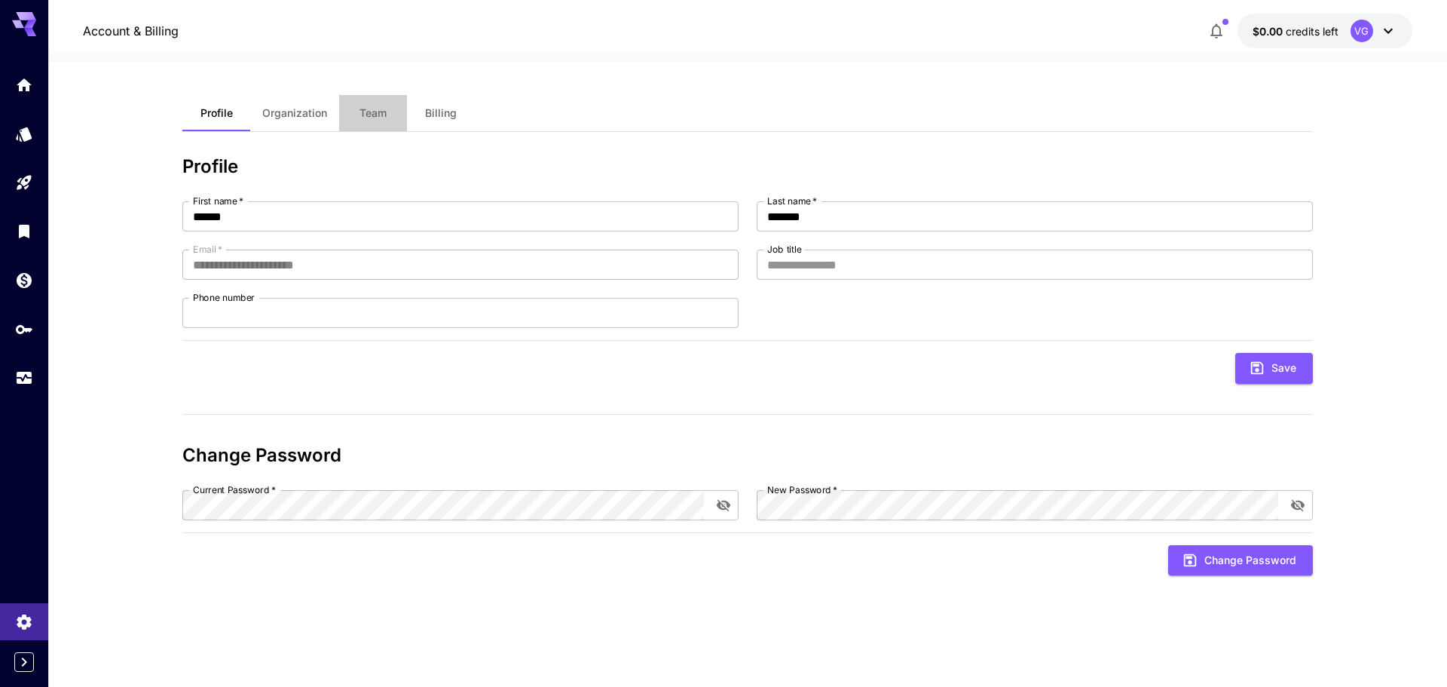
click at [369, 113] on span "Team" at bounding box center [373, 113] width 27 height 14
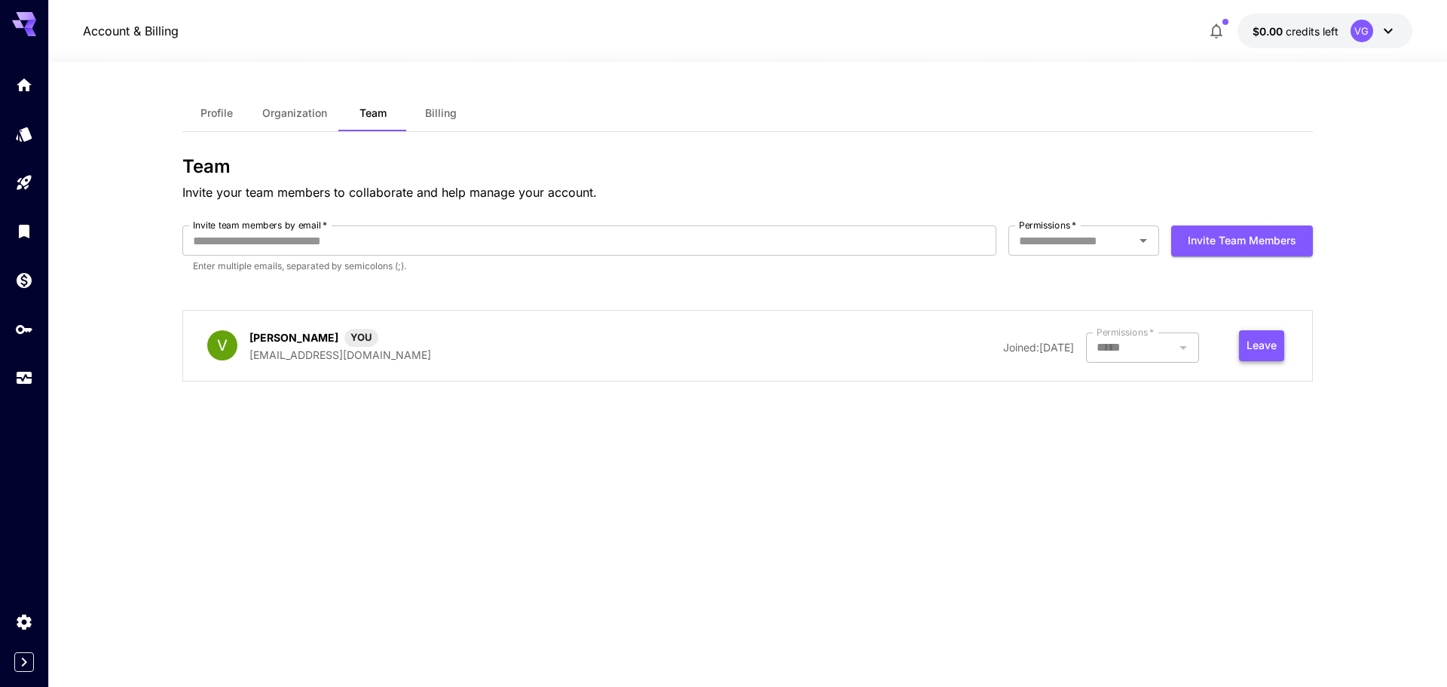
click at [1266, 342] on button "Leave" at bounding box center [1261, 345] width 45 height 31
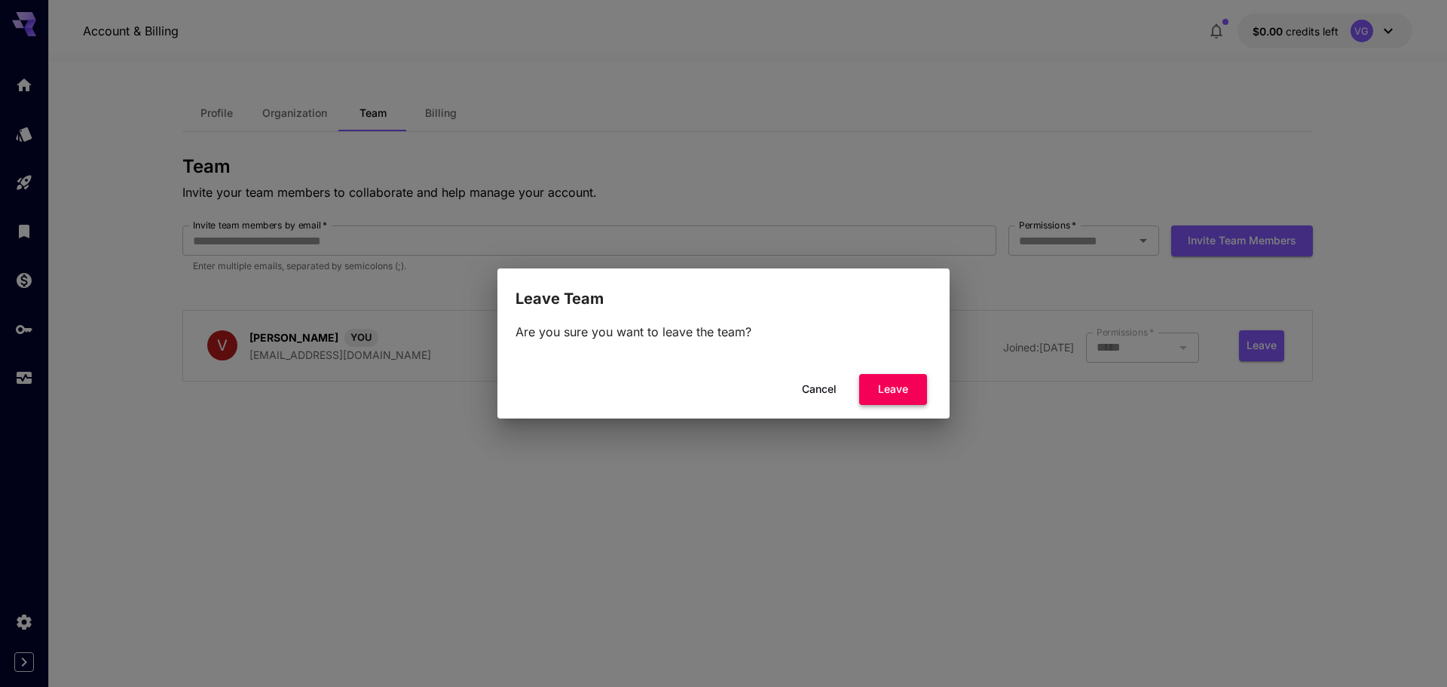
click at [901, 394] on button "Leave" at bounding box center [893, 389] width 68 height 31
click at [910, 386] on button "Leave" at bounding box center [893, 389] width 68 height 31
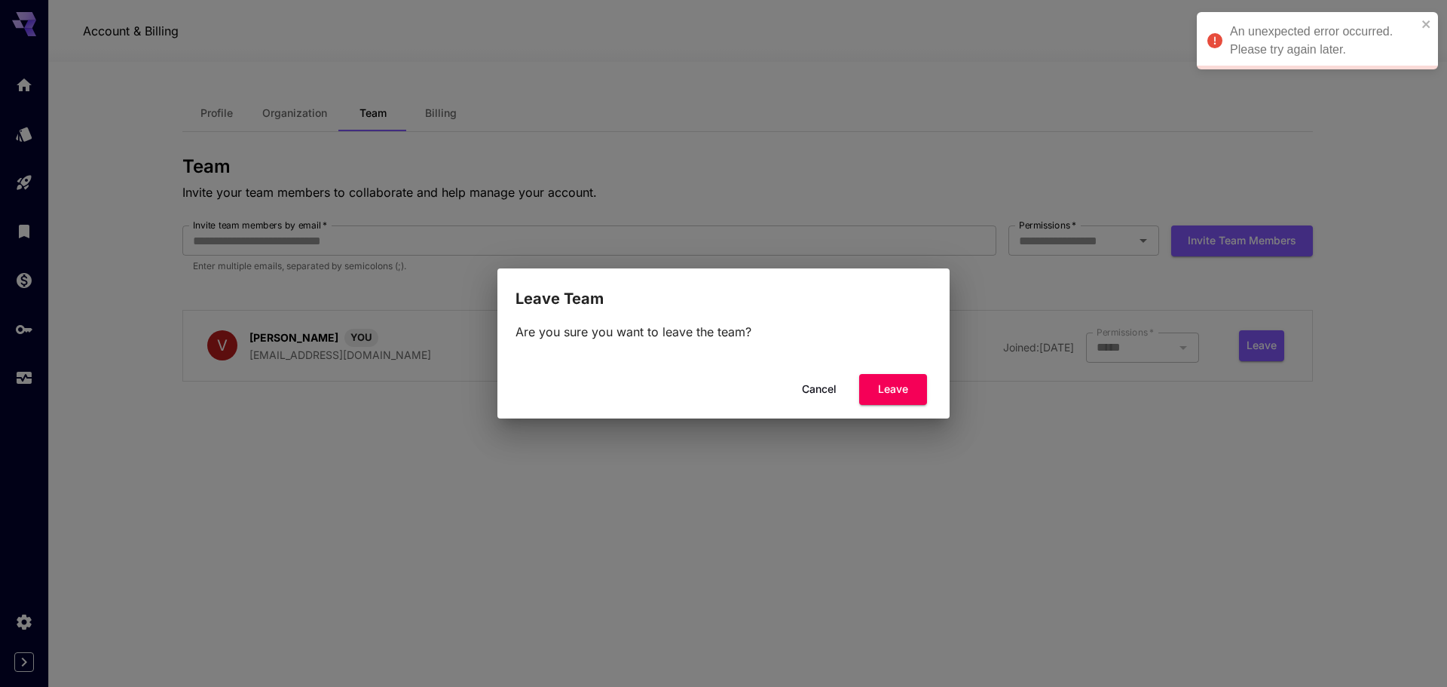
click at [1043, 126] on div "Leave Team Are you sure you want to leave the team? Cancel Leave" at bounding box center [723, 343] width 1447 height 687
click at [1423, 22] on icon "close" at bounding box center [1427, 24] width 8 height 8
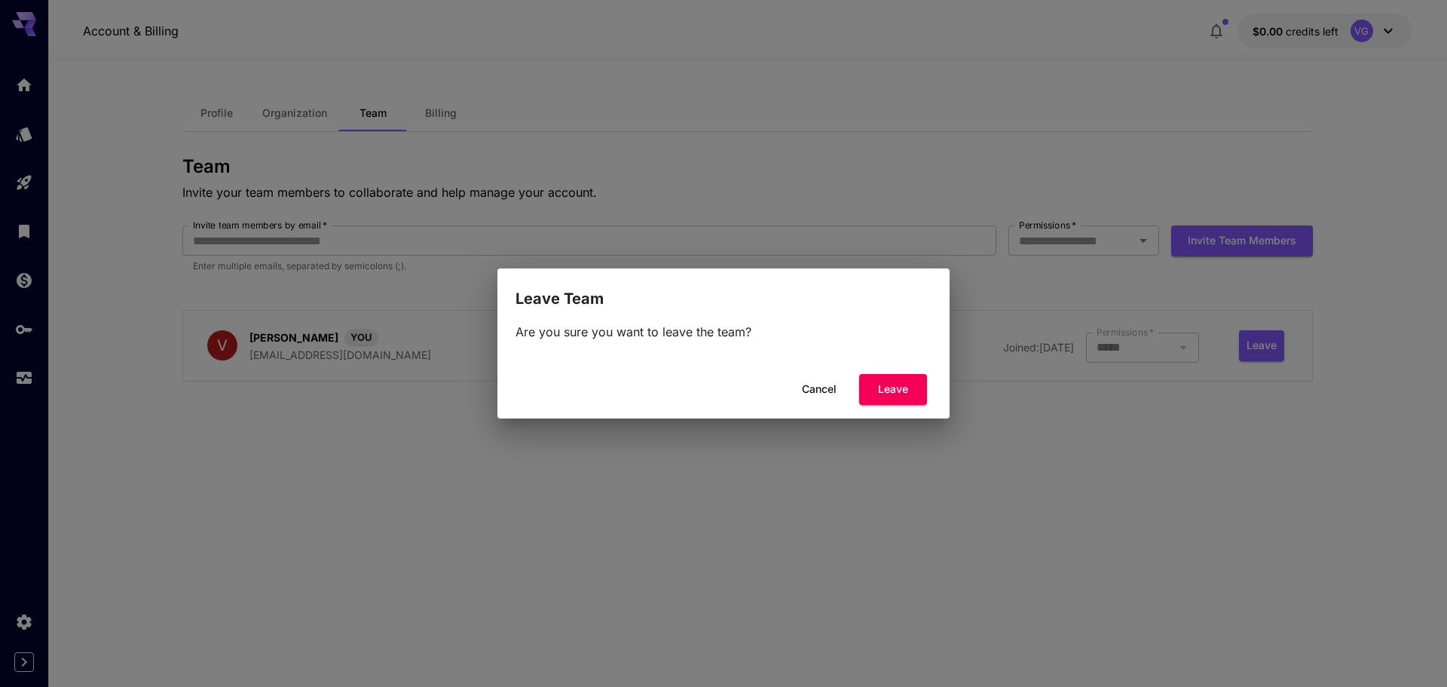
click at [813, 382] on button "Cancel" at bounding box center [820, 389] width 68 height 31
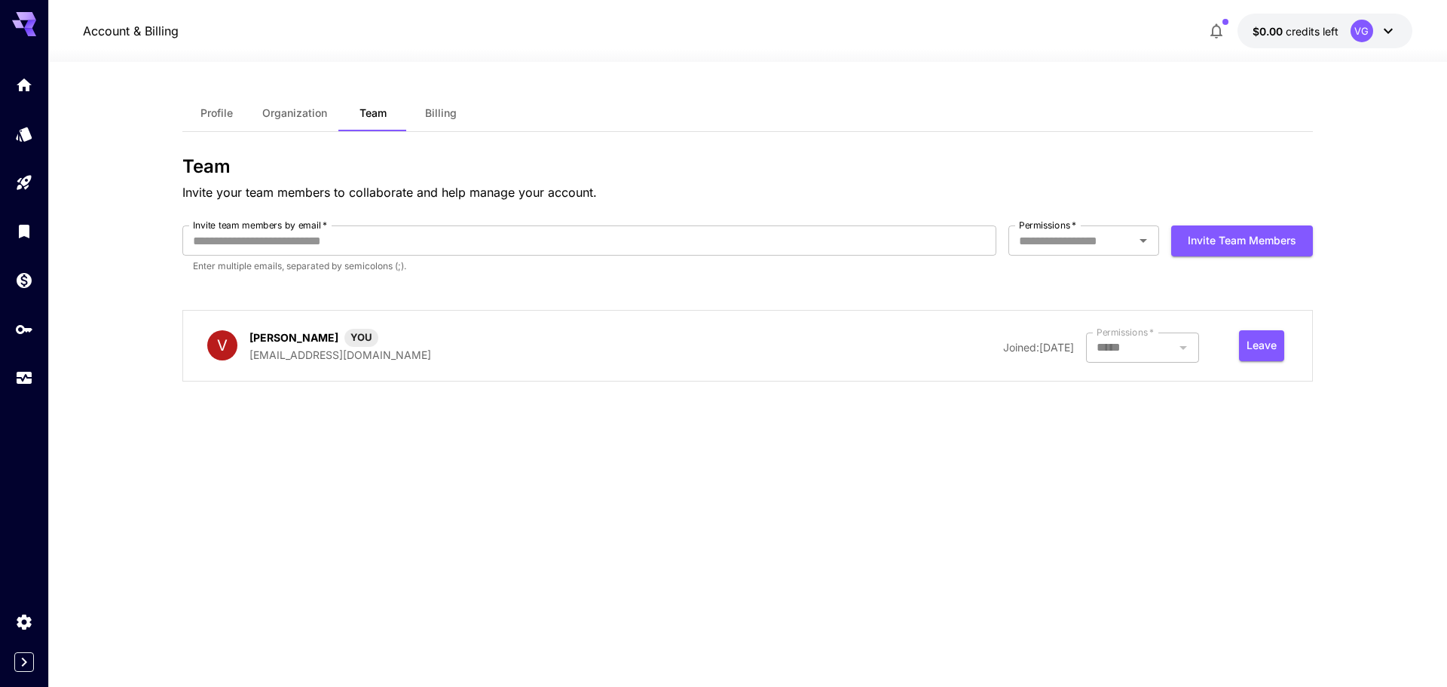
click at [434, 109] on span "Billing" at bounding box center [441, 113] width 32 height 14
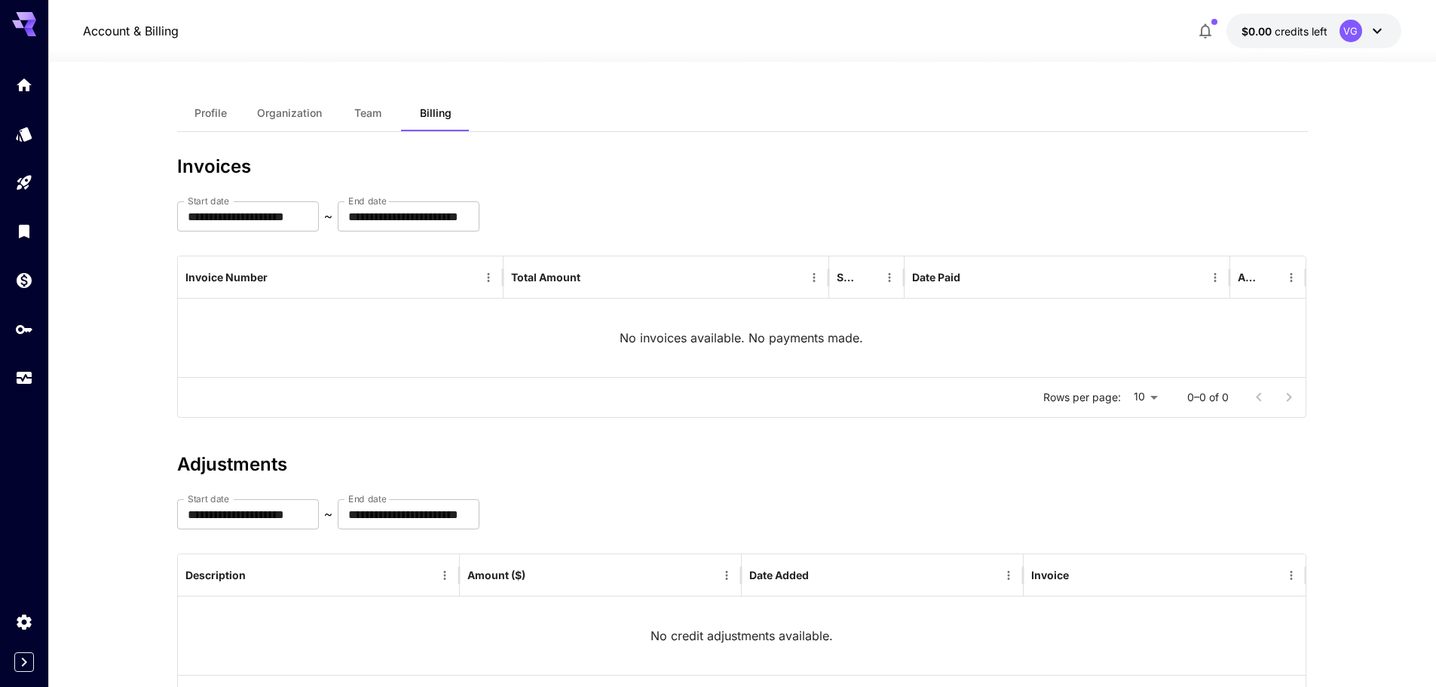
click at [204, 104] on button "Profile" at bounding box center [211, 113] width 68 height 36
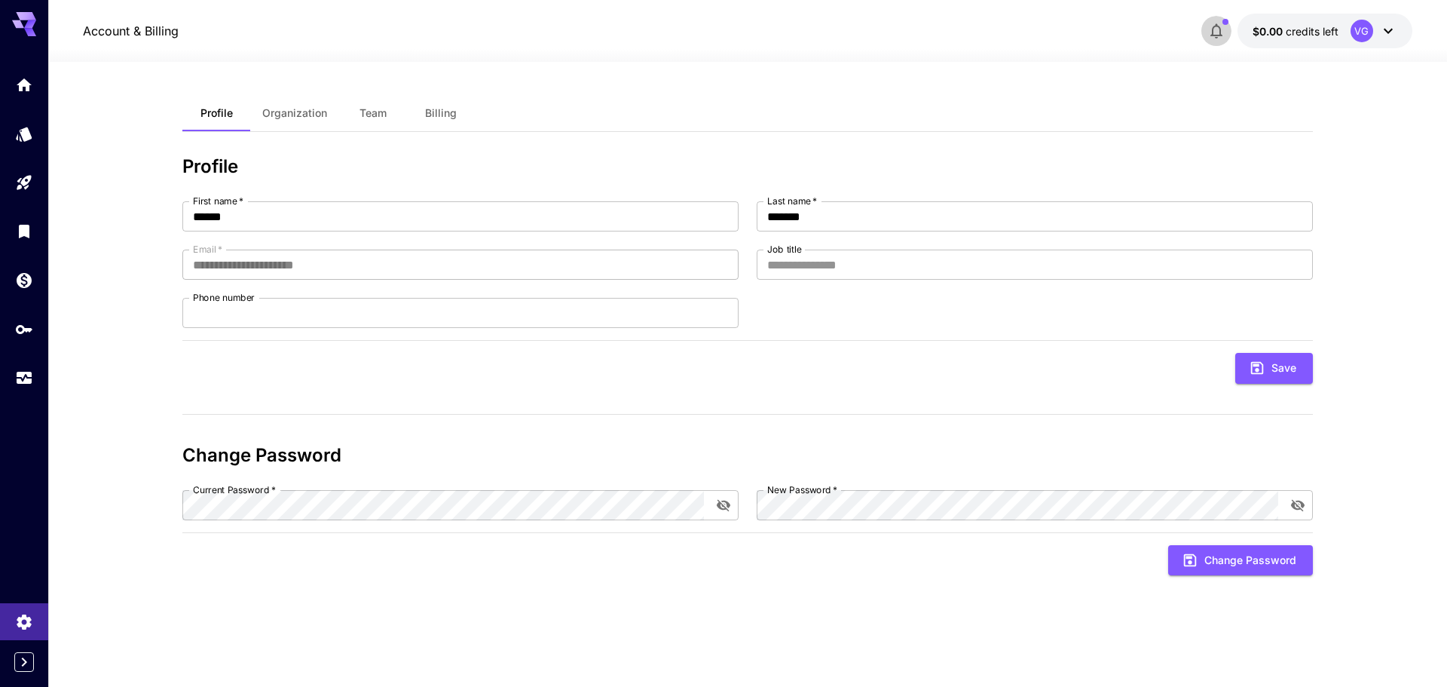
click at [1224, 18] on button "button" at bounding box center [1217, 31] width 30 height 30
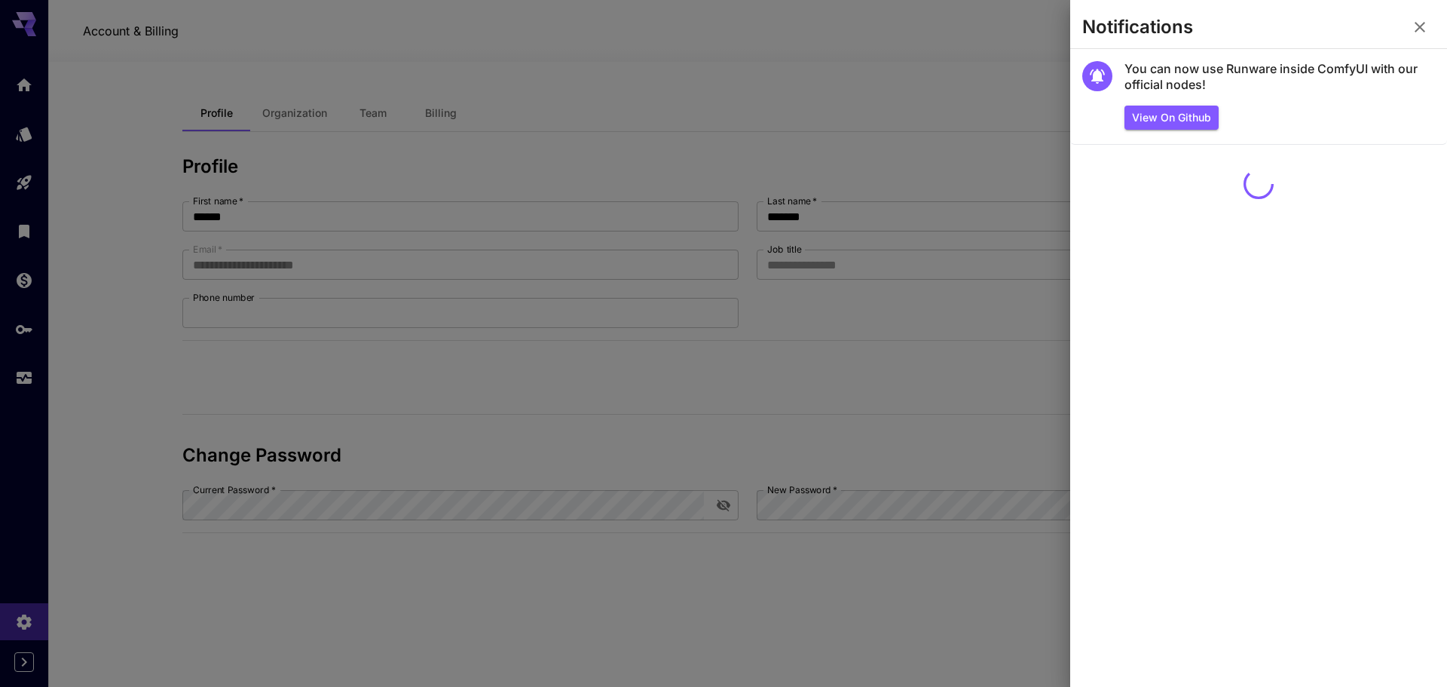
click at [1420, 33] on icon "button" at bounding box center [1420, 27] width 18 height 18
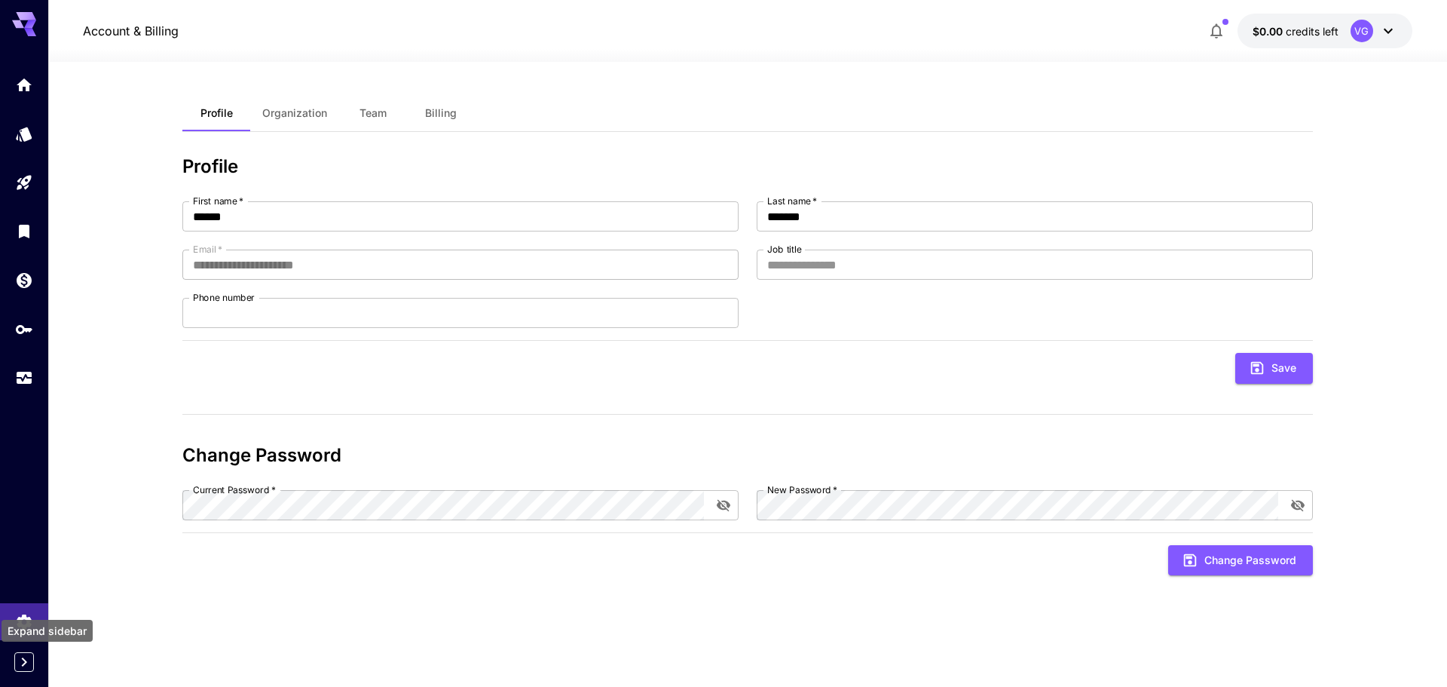
click at [20, 663] on icon "Expand sidebar" at bounding box center [24, 662] width 18 height 18
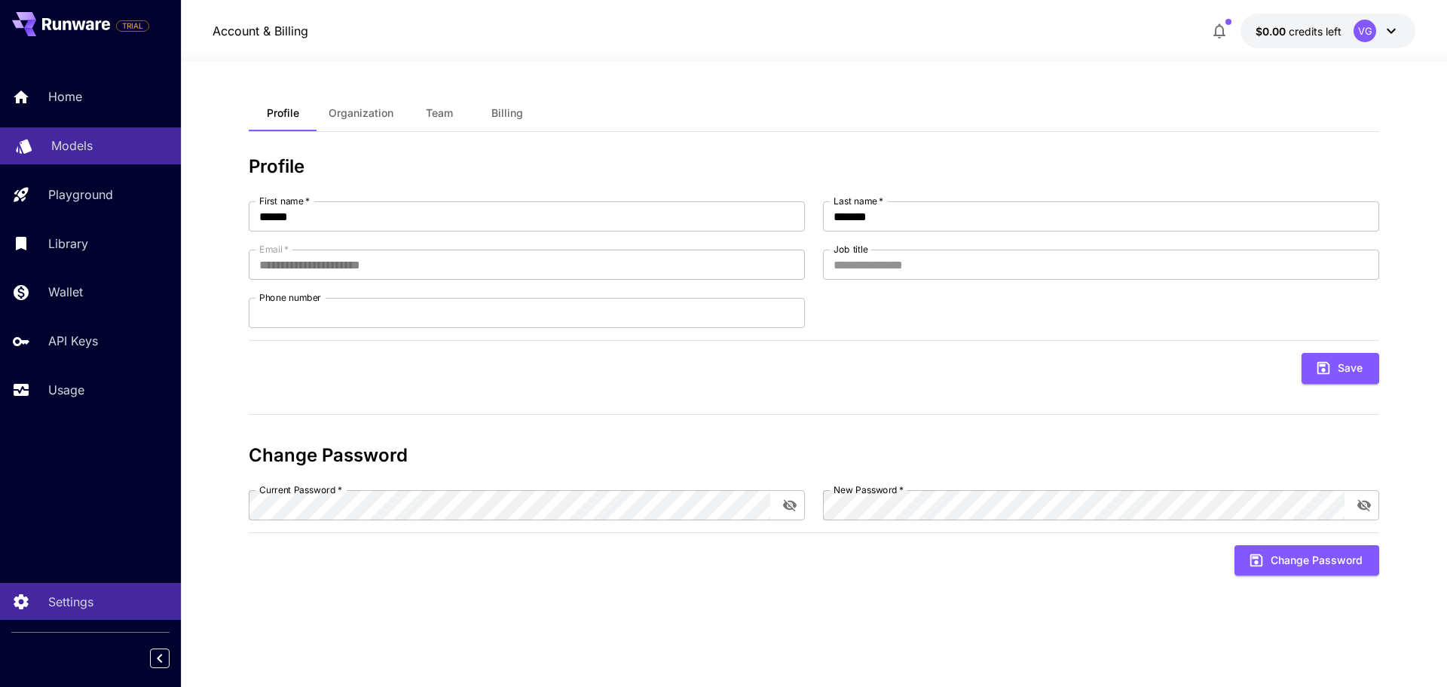
click at [68, 142] on p "Models" at bounding box center [71, 145] width 41 height 18
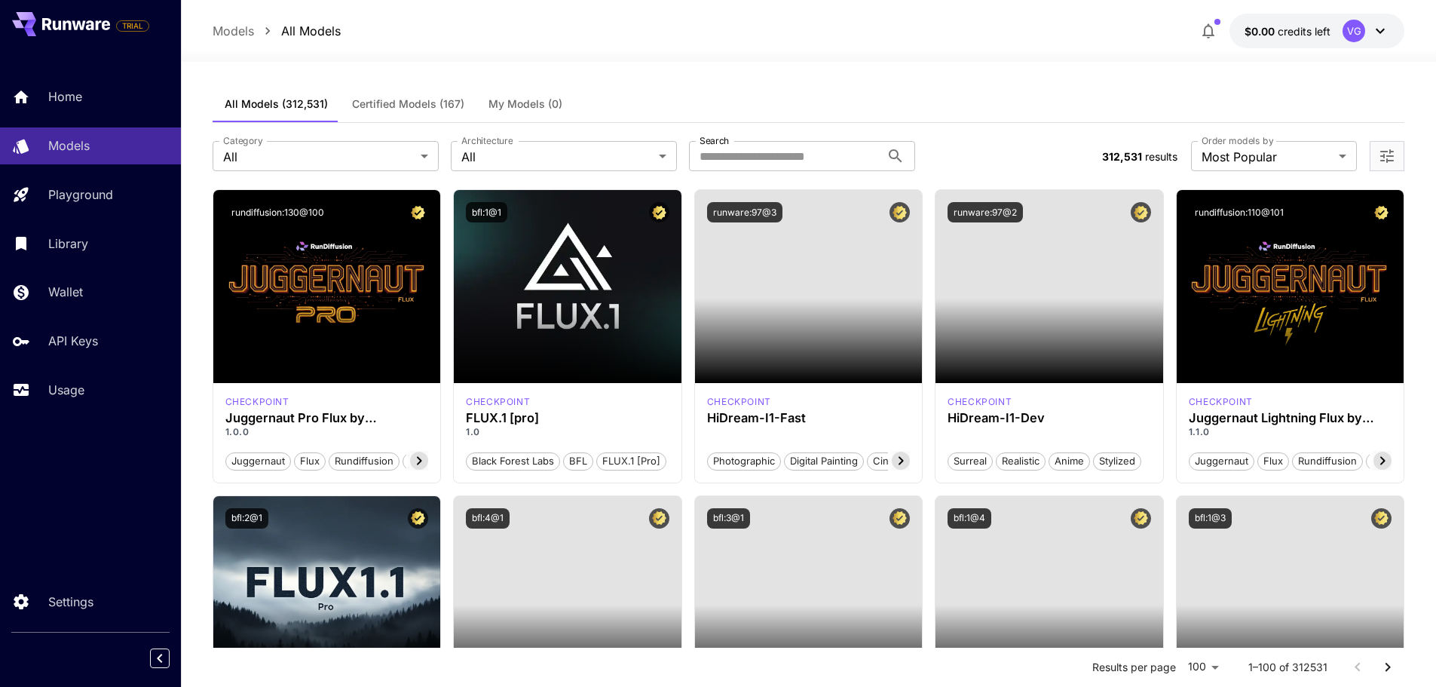
click at [1383, 27] on icon at bounding box center [1380, 31] width 18 height 18
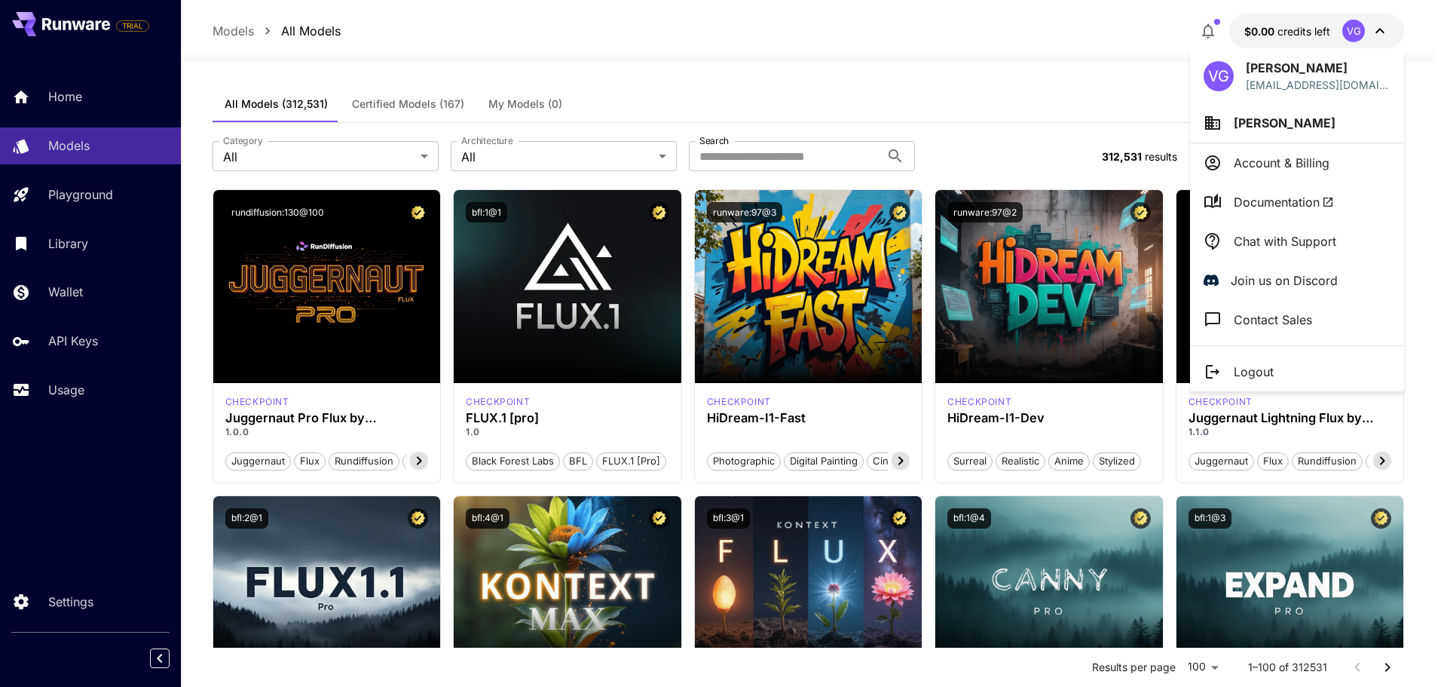
click at [1270, 250] on li "Chat with Support" at bounding box center [1297, 241] width 214 height 39
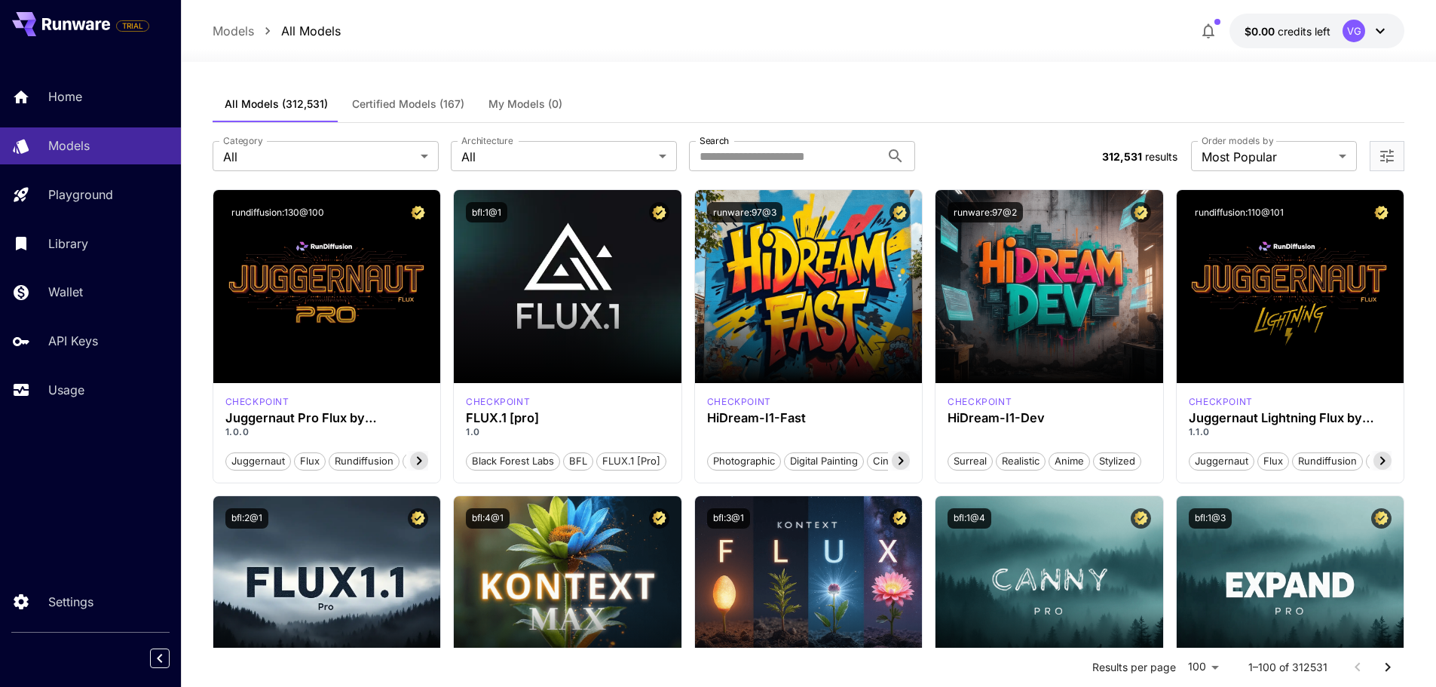
click at [1376, 29] on icon at bounding box center [1380, 31] width 18 height 18
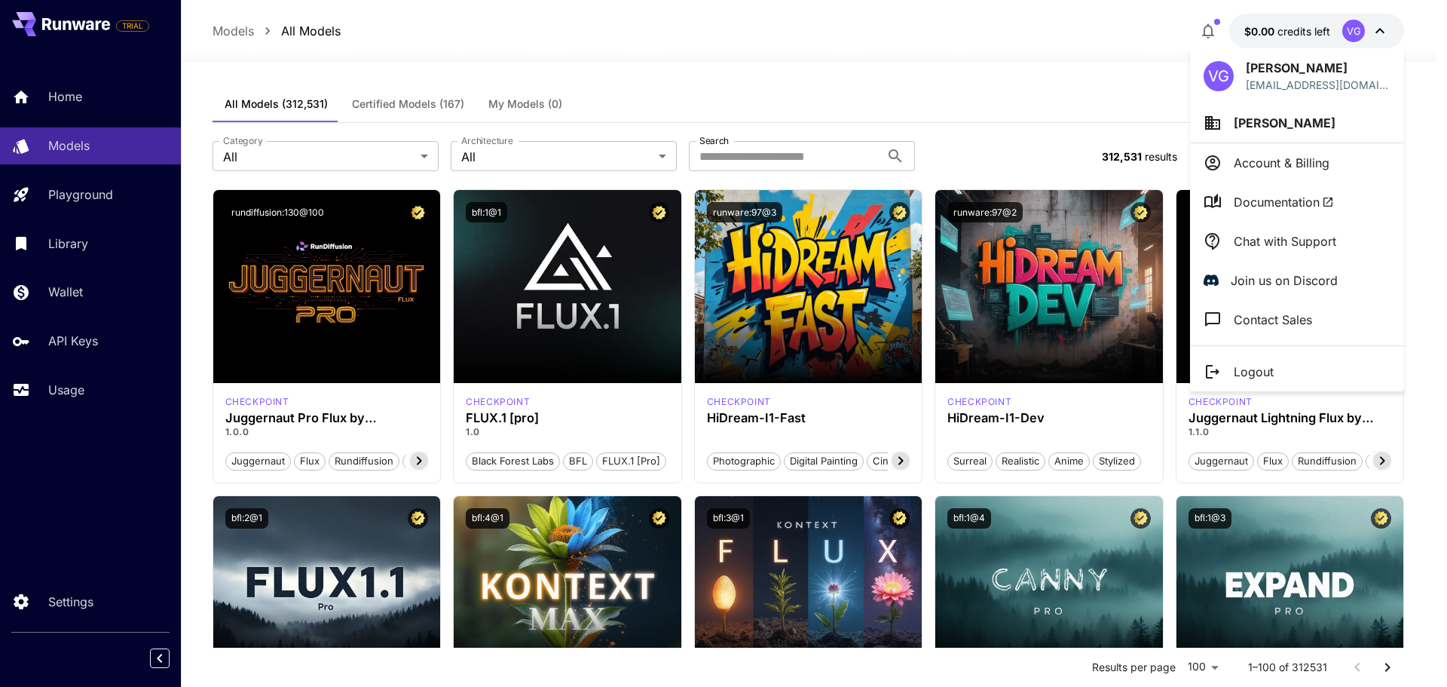
click at [1251, 370] on p "Logout" at bounding box center [1254, 372] width 40 height 18
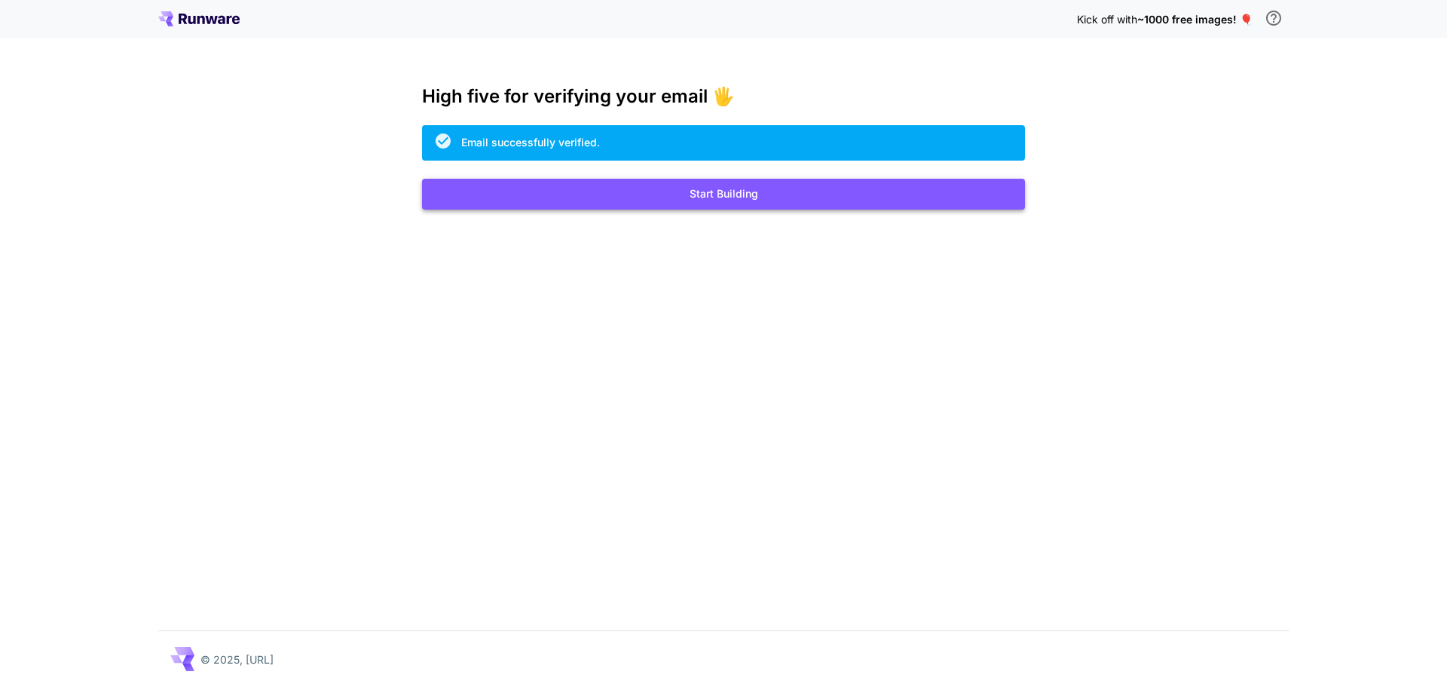
click at [692, 201] on button "Start Building" at bounding box center [723, 194] width 603 height 31
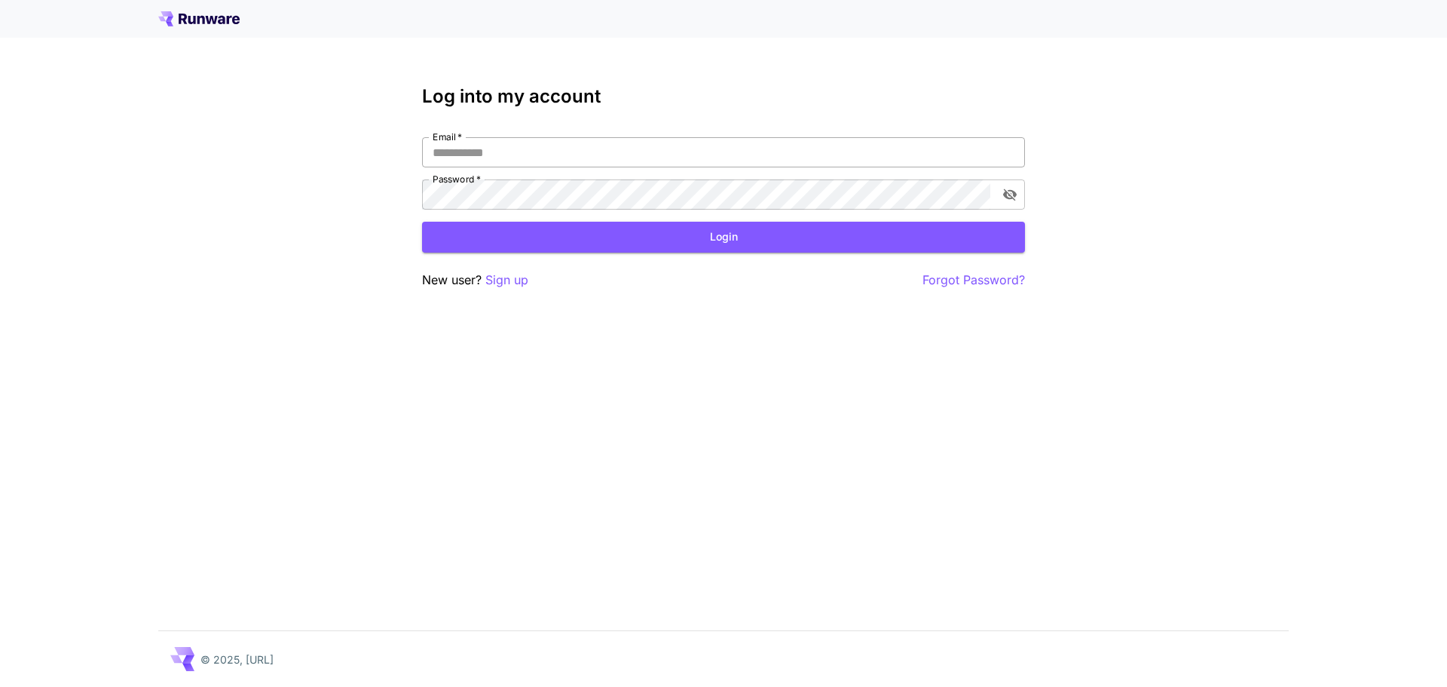
click at [504, 149] on input "Email   *" at bounding box center [723, 152] width 603 height 30
paste input "**********"
type input "**********"
click at [841, 240] on button "Login" at bounding box center [723, 237] width 603 height 31
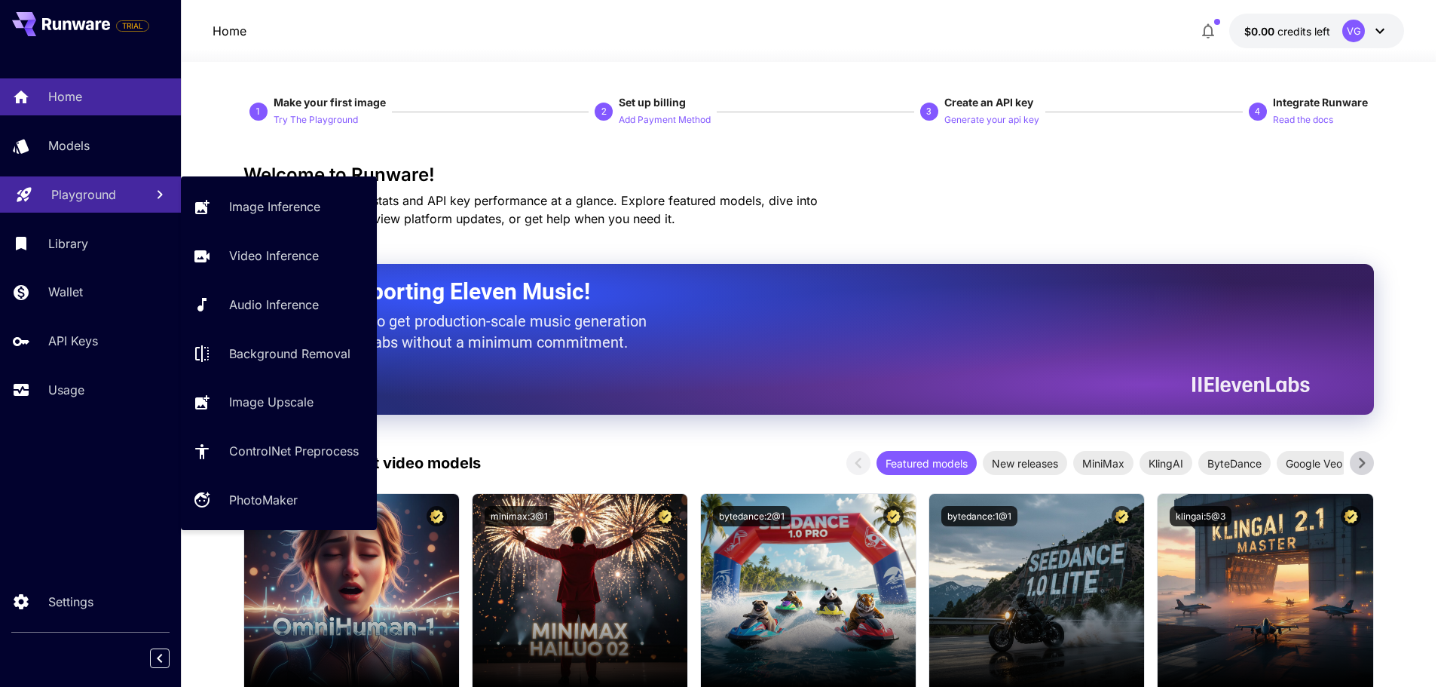
click at [84, 198] on p "Playground" at bounding box center [83, 194] width 65 height 18
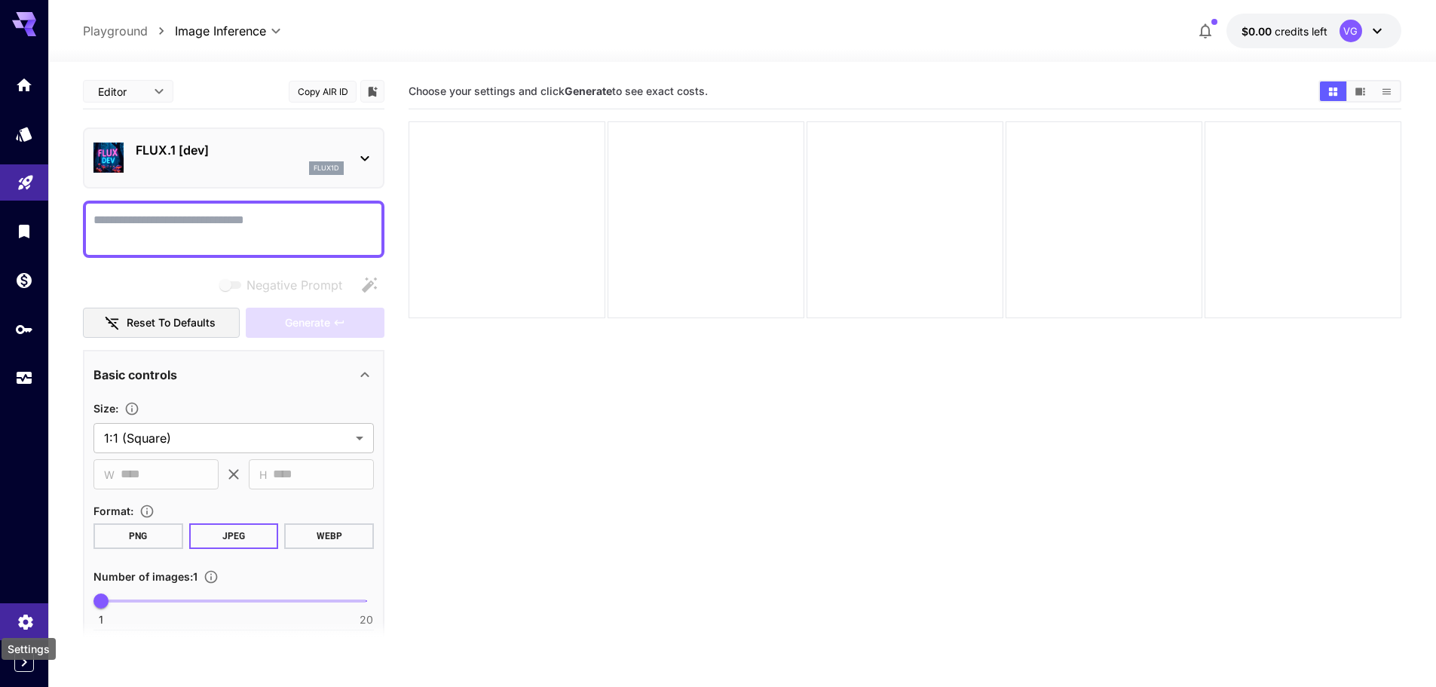
click at [23, 617] on icon "Settings" at bounding box center [26, 617] width 18 height 18
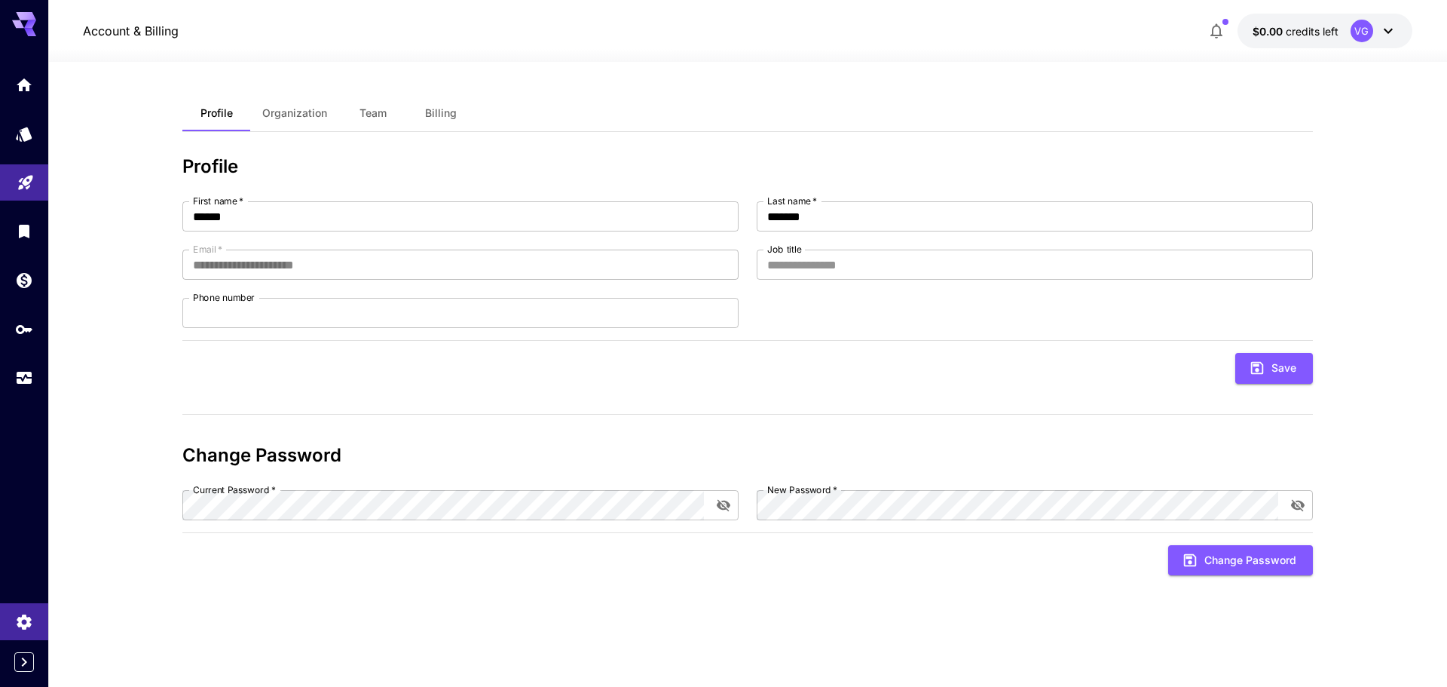
click at [1386, 24] on icon at bounding box center [1389, 31] width 18 height 18
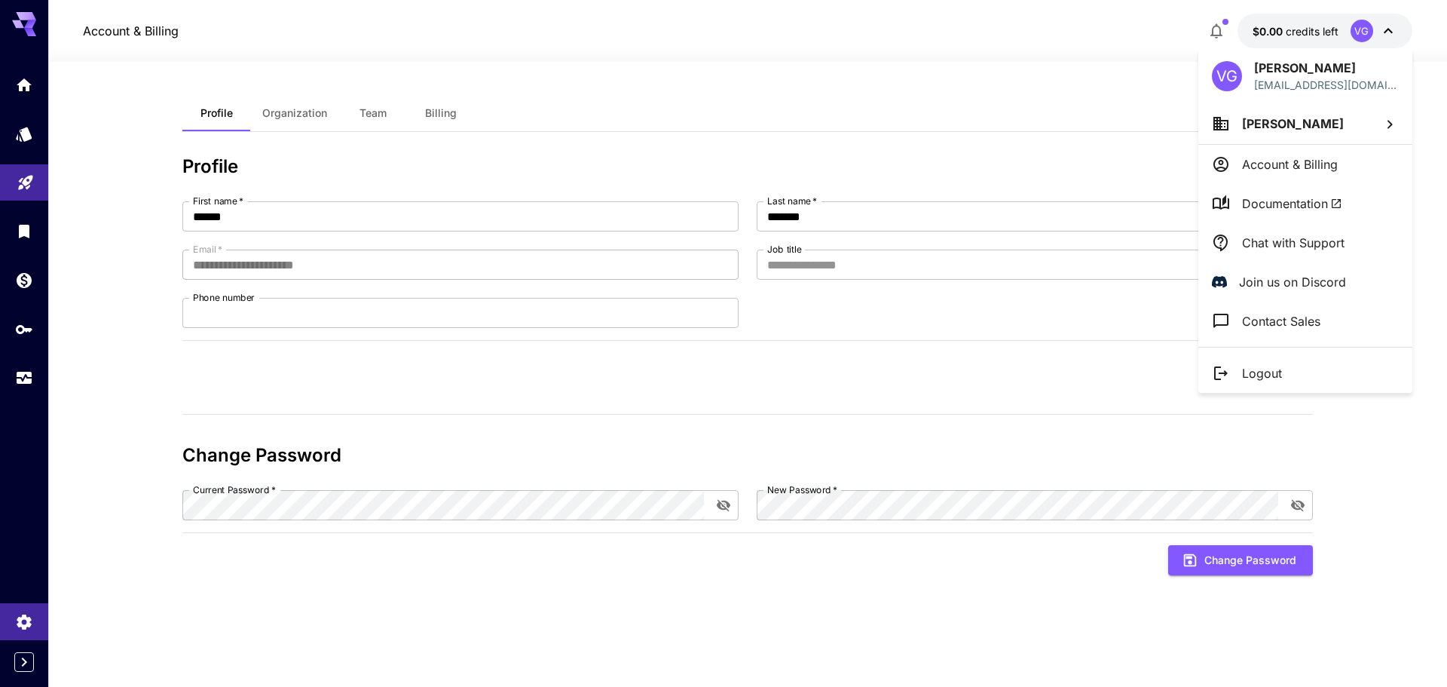
click at [1273, 157] on p "Account & Billing" at bounding box center [1290, 164] width 96 height 18
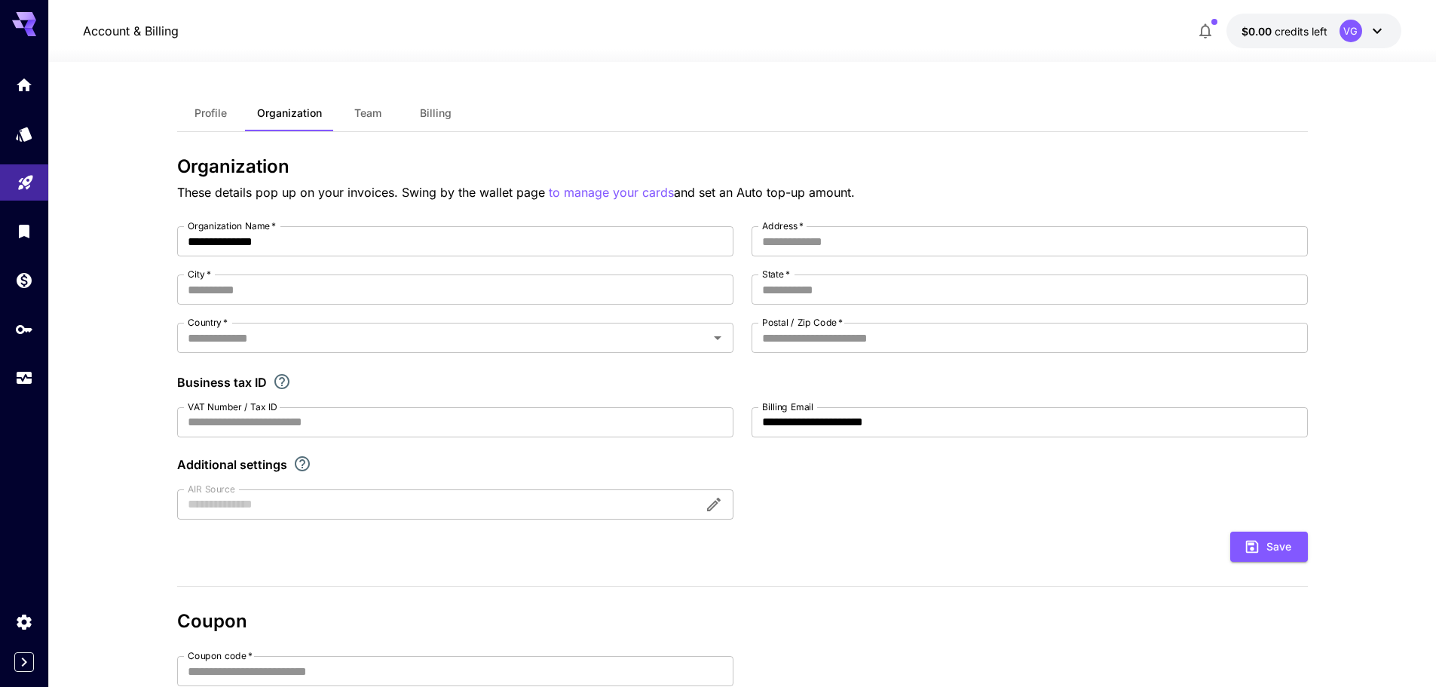
click at [1381, 20] on div "VG" at bounding box center [1363, 31] width 47 height 23
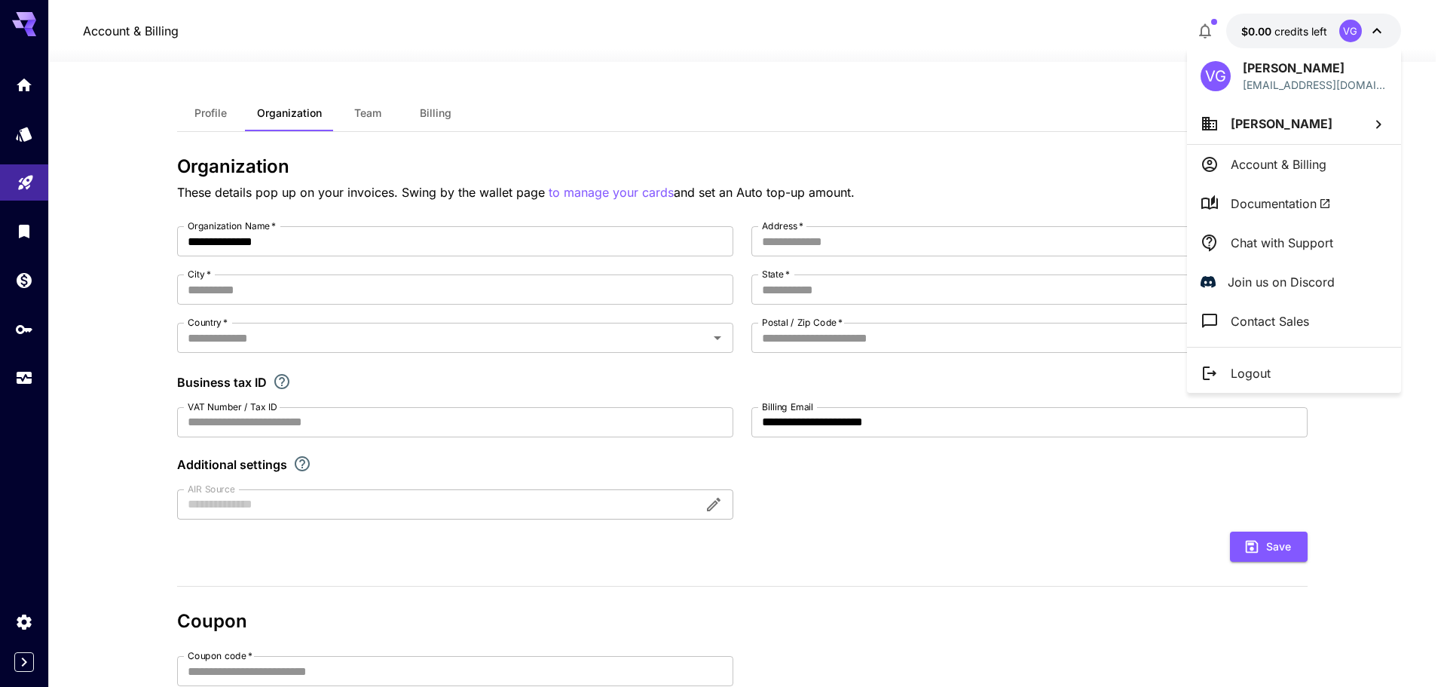
click at [1254, 359] on li "Logout" at bounding box center [1294, 373] width 214 height 39
